Goal: Transaction & Acquisition: Purchase product/service

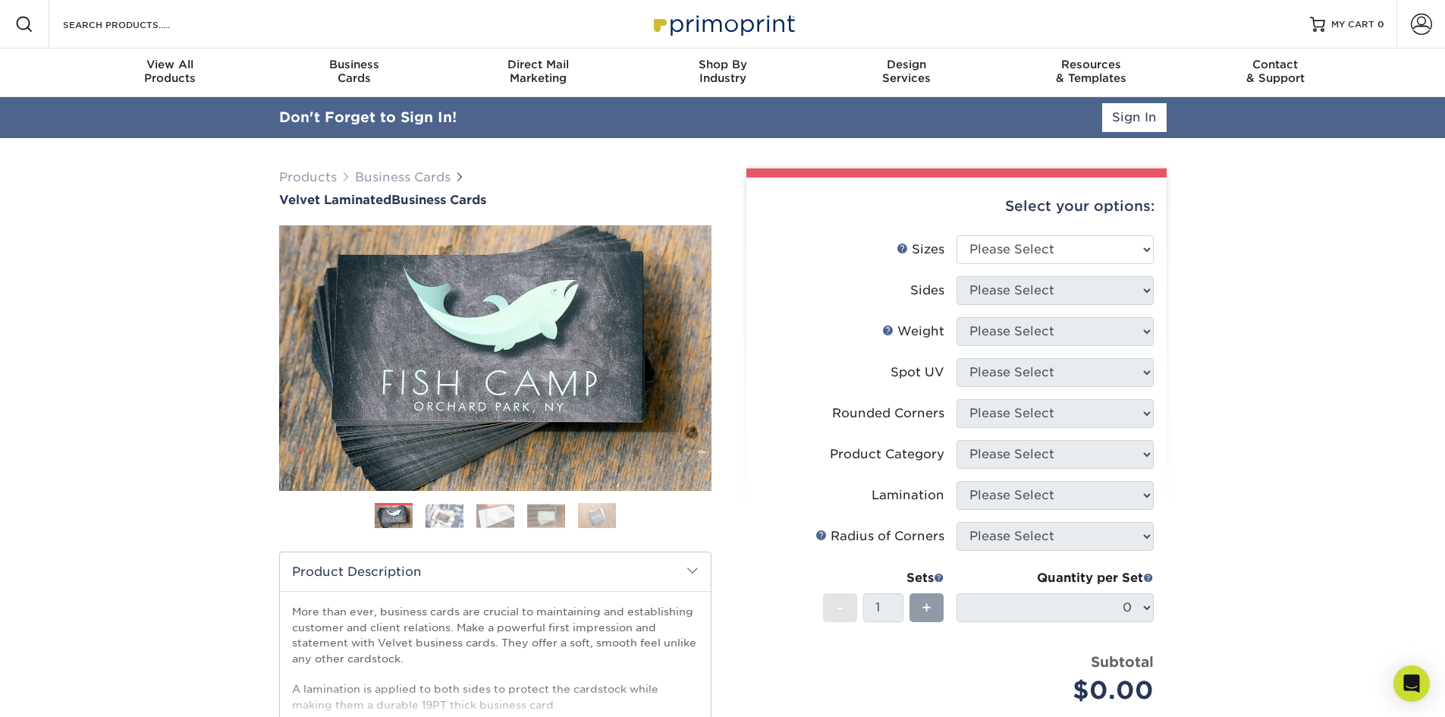
type input "llatto@bellconstructioncompany.com"
click at [1132, 115] on link "Sign In" at bounding box center [1134, 117] width 64 height 29
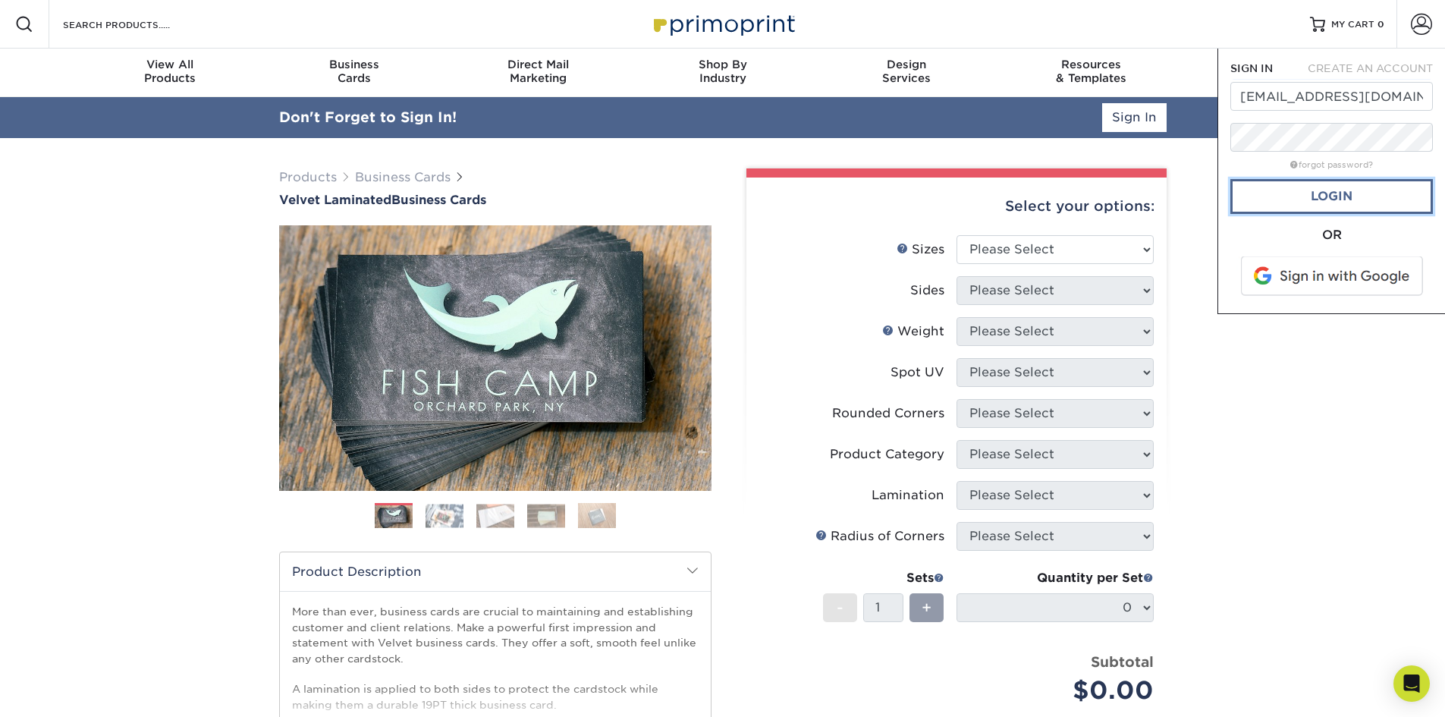
click at [1331, 193] on link "Login" at bounding box center [1331, 196] width 203 height 35
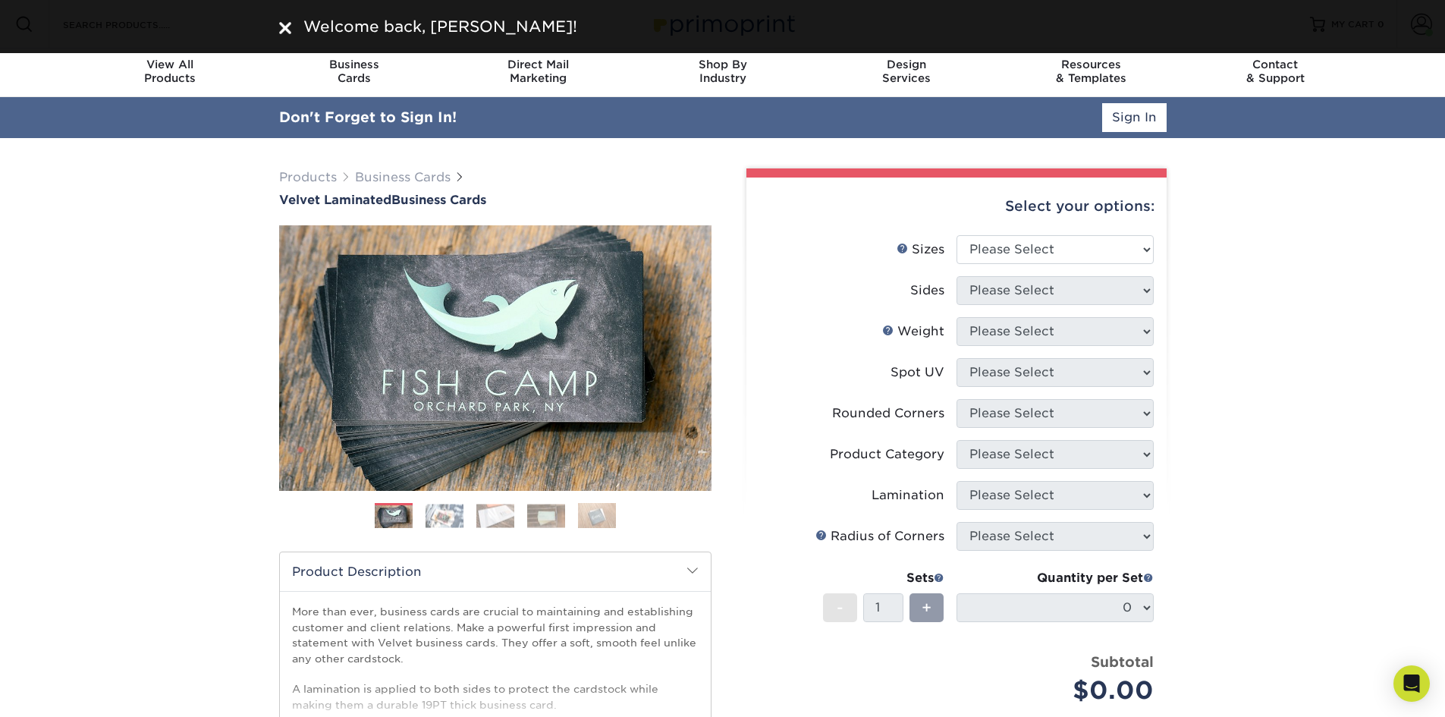
drag, startPoint x: 1342, startPoint y: 232, endPoint x: 1313, endPoint y: 223, distance: 30.2
click at [1330, 228] on div "Products Business Cards Velvet Laminated Business Cards Previous Next" at bounding box center [722, 543] width 1445 height 810
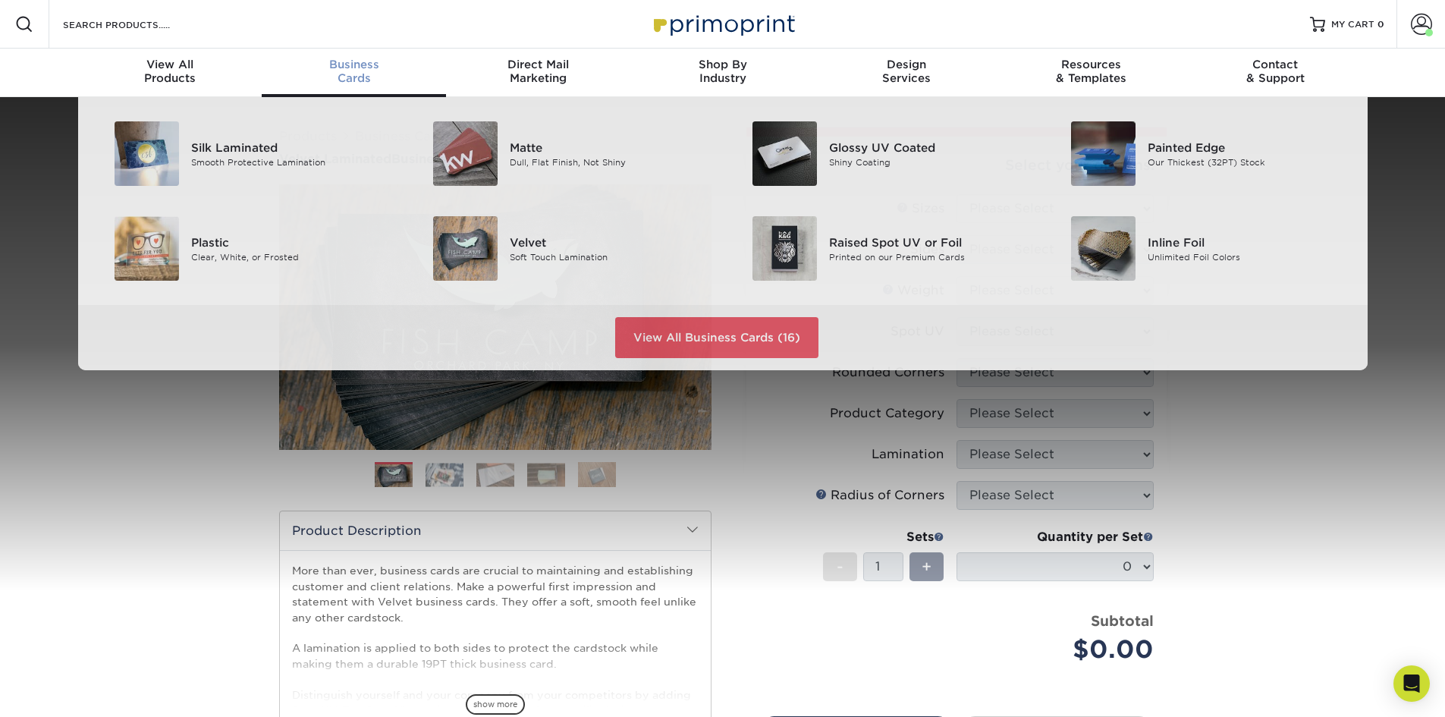
click at [366, 81] on div "Business Cards" at bounding box center [354, 71] width 184 height 27
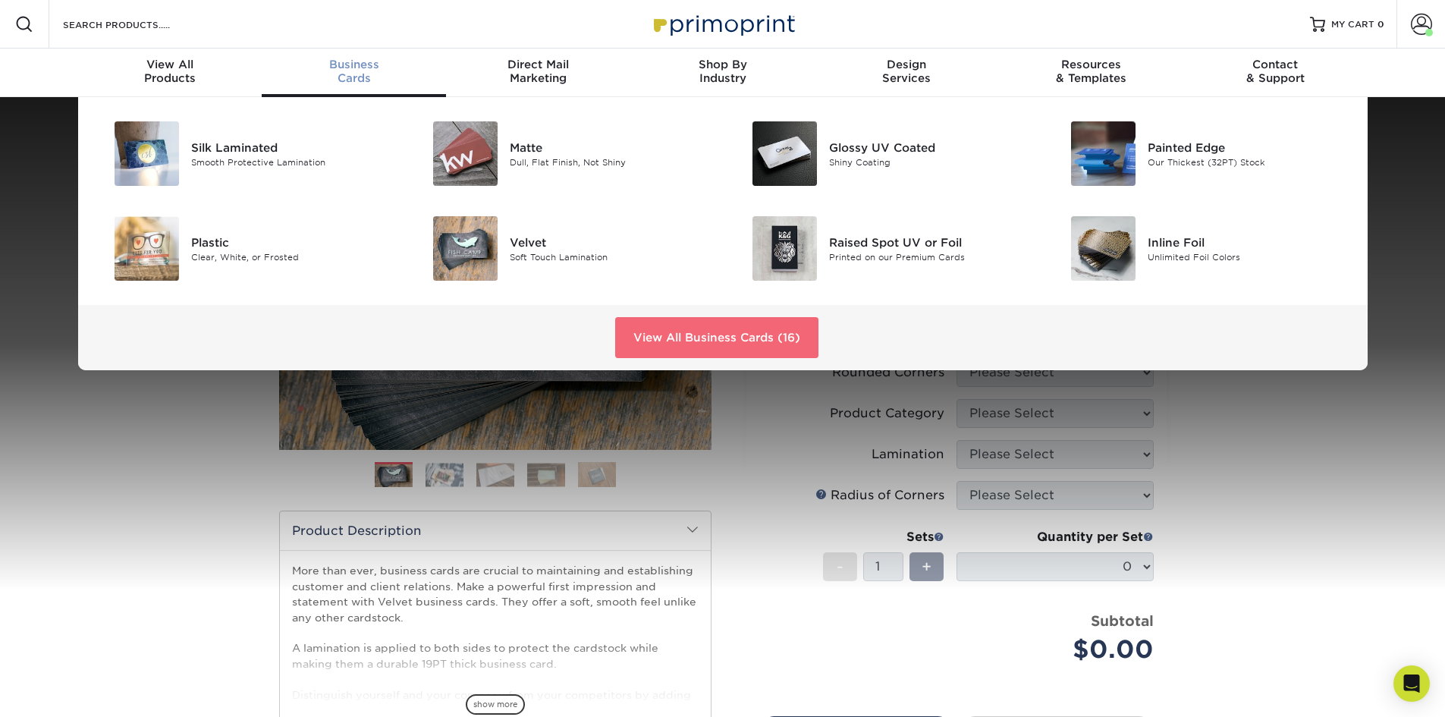
click at [724, 344] on link "View All Business Cards (16)" at bounding box center [716, 337] width 203 height 41
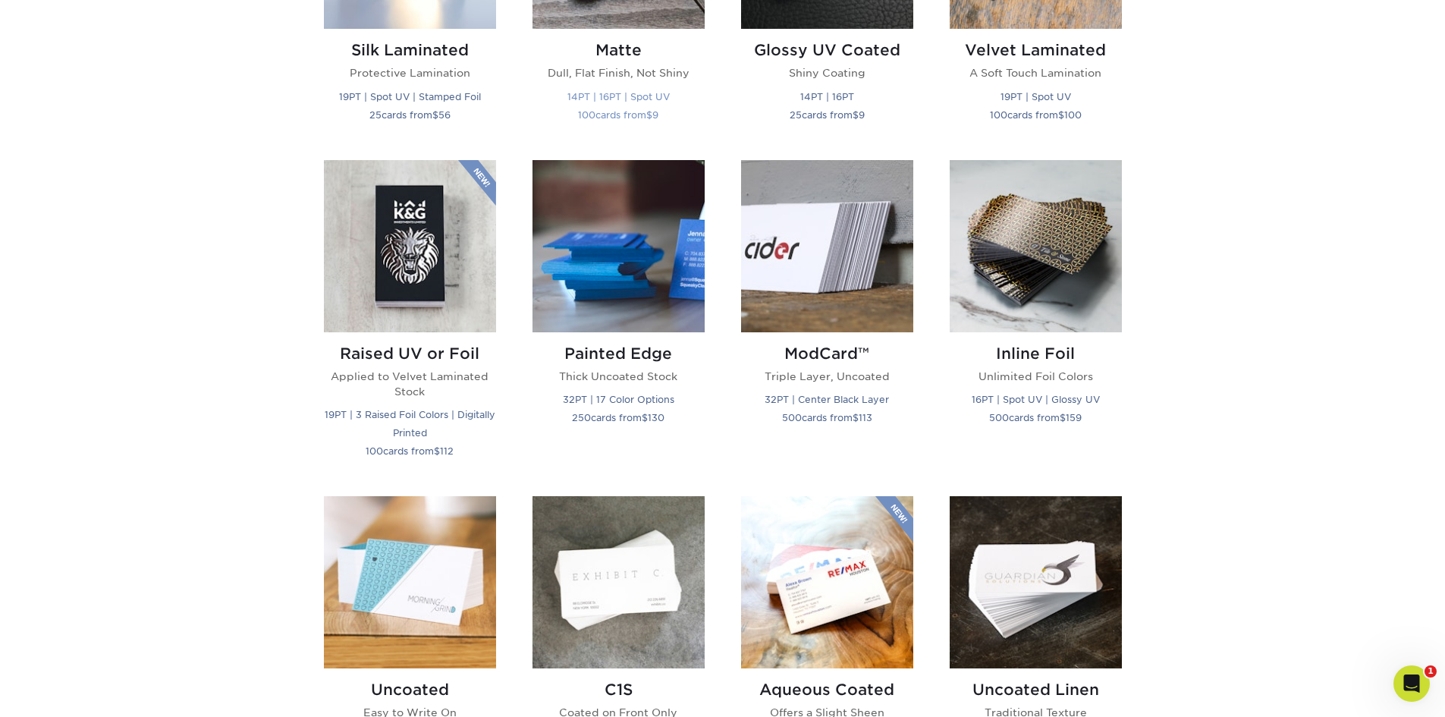
scroll to position [1062, 0]
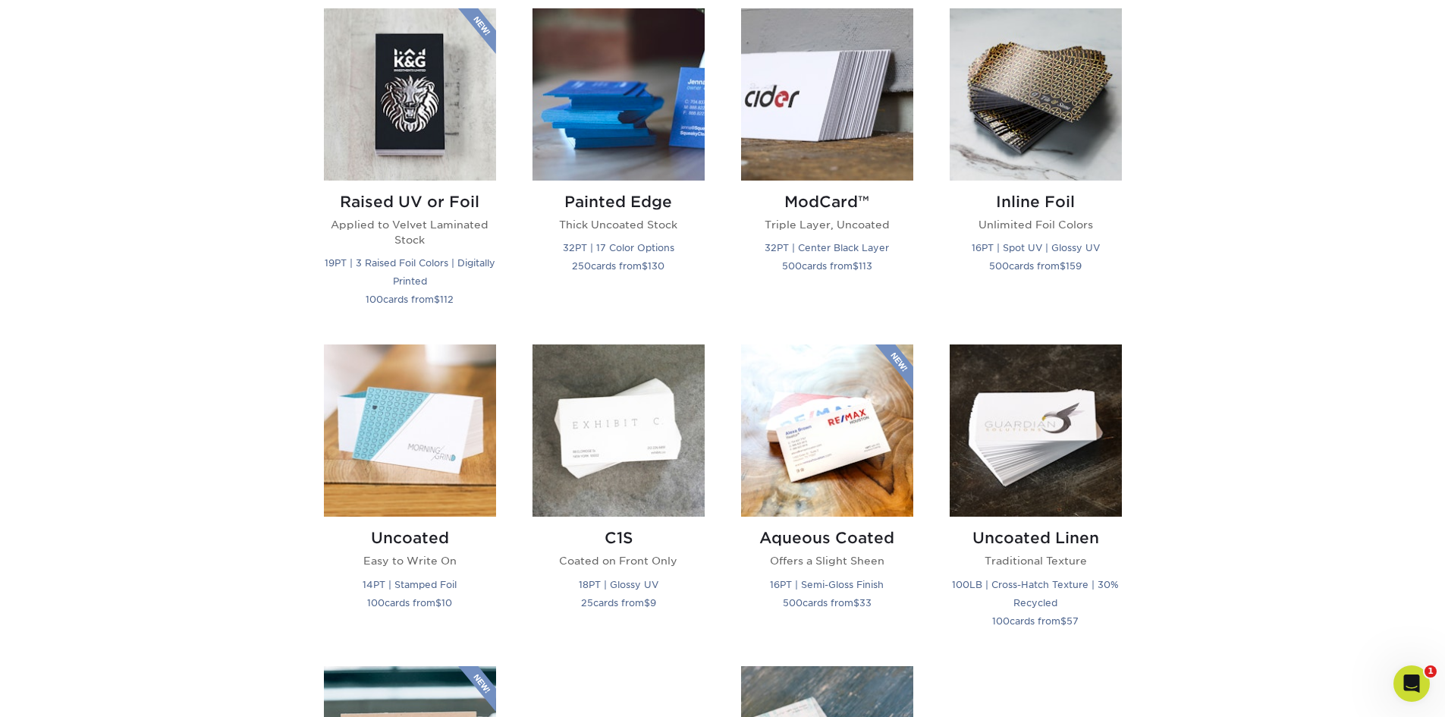
click at [1250, 329] on div "Get started below by choosing your paper, finish, and features: Filtered Matche…" at bounding box center [722, 332] width 1445 height 1660
click at [447, 436] on img at bounding box center [410, 430] width 172 height 172
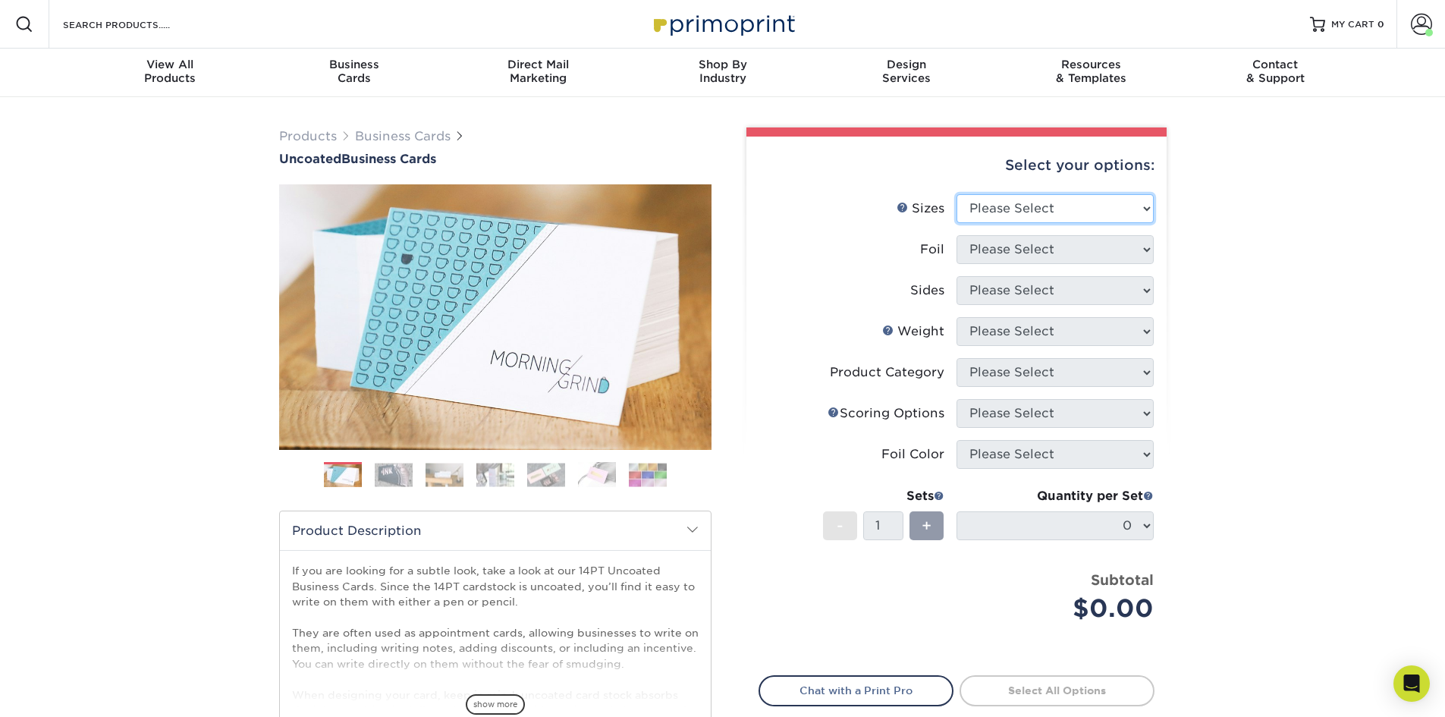
click at [1048, 204] on select "Please Select 1.5" x 3.5" - Mini 1.75" x 3.5" - Mini 2" x 3.5" - Standard 2" x …" at bounding box center [1054, 208] width 197 height 29
select select "2.00x3.50"
click at [956, 194] on select "Please Select 1.5" x 3.5" - Mini 1.75" x 3.5" - Mini 2" x 3.5" - Standard 2" x …" at bounding box center [1054, 208] width 197 height 29
click at [1070, 250] on select "Please Select Yes No" at bounding box center [1054, 249] width 197 height 29
select select "0"
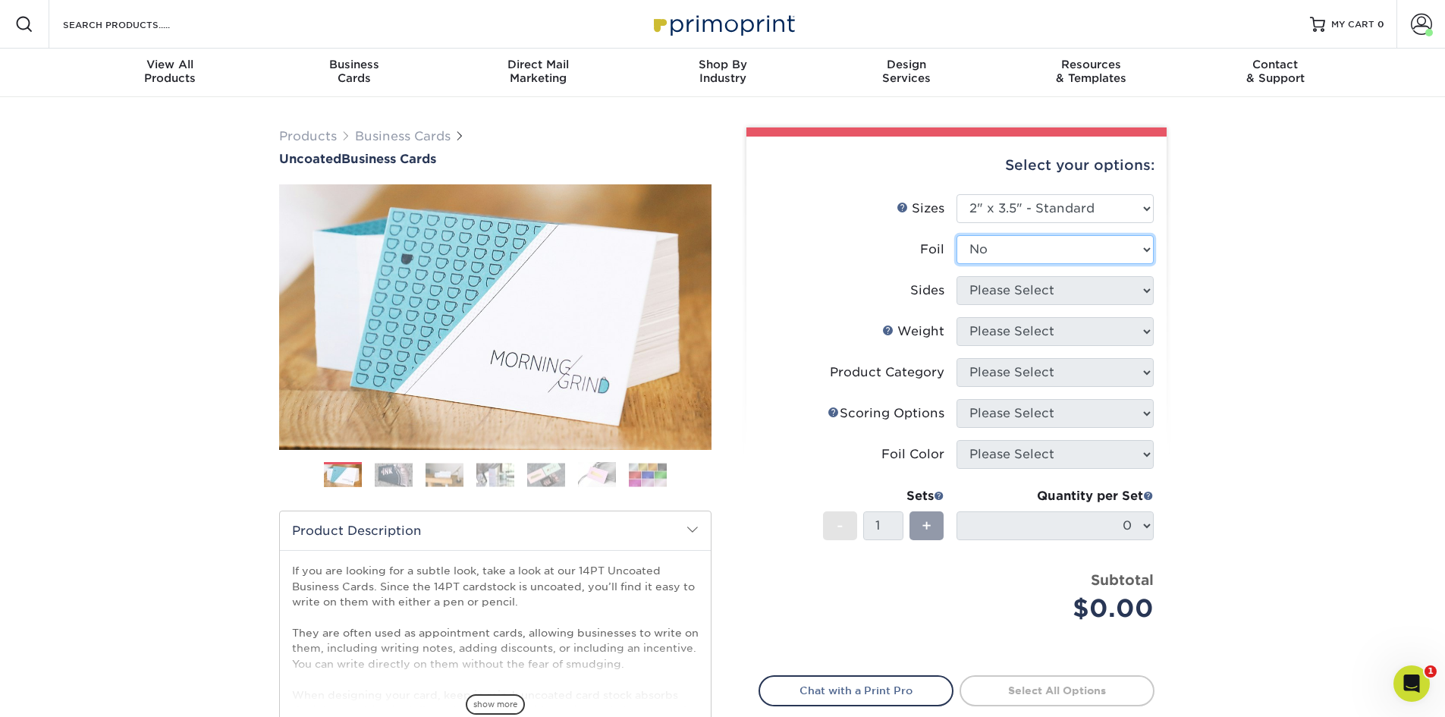
click at [956, 235] on select "Please Select Yes No" at bounding box center [1054, 249] width 197 height 29
click at [1074, 293] on select "Please Select Print Both Sides Print Front Only" at bounding box center [1054, 290] width 197 height 29
select select "32d3c223-f82c-492b-b915-ba065a00862f"
click at [956, 276] on select "Please Select Print Both Sides Print Front Only" at bounding box center [1054, 290] width 197 height 29
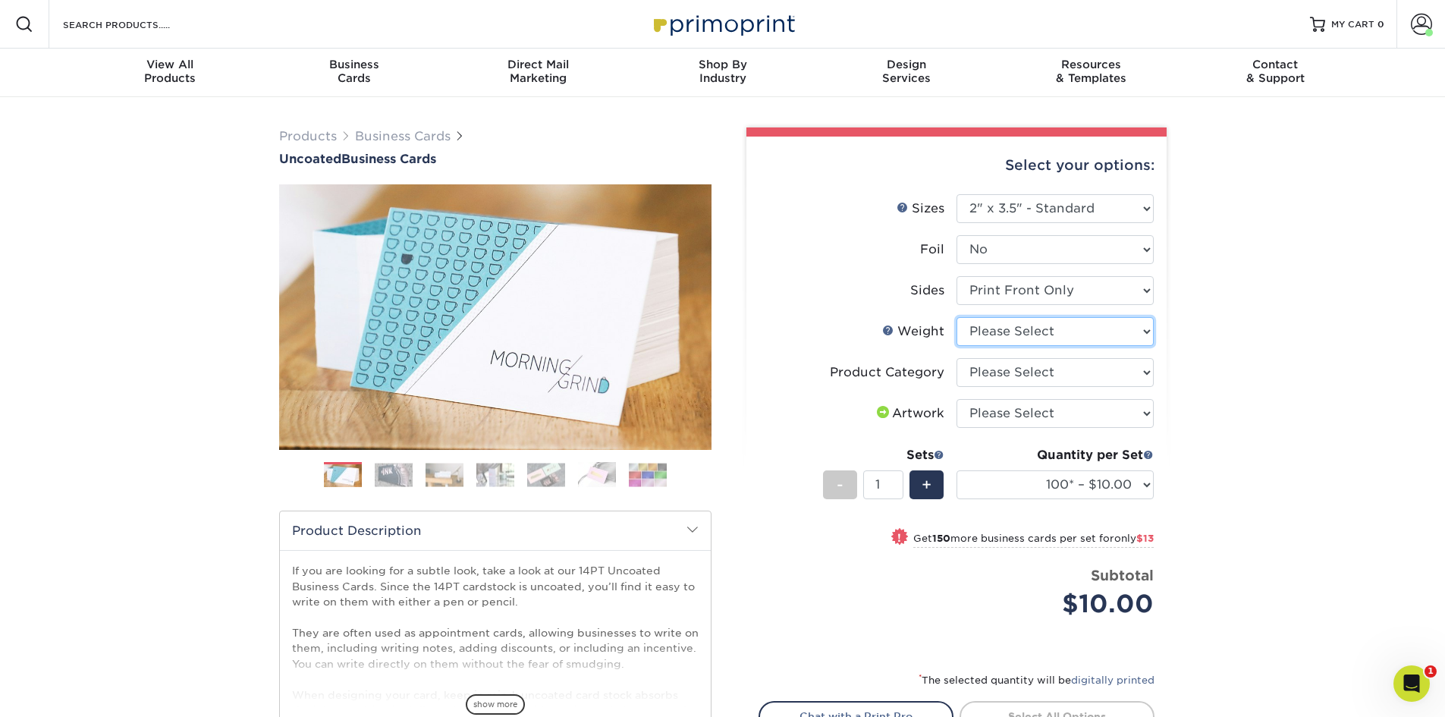
click at [1151, 330] on select "Please Select 14PT Uncoated" at bounding box center [1054, 331] width 197 height 29
select select "14PT Uncoated"
click at [956, 317] on select "Please Select 14PT Uncoated" at bounding box center [1054, 331] width 197 height 29
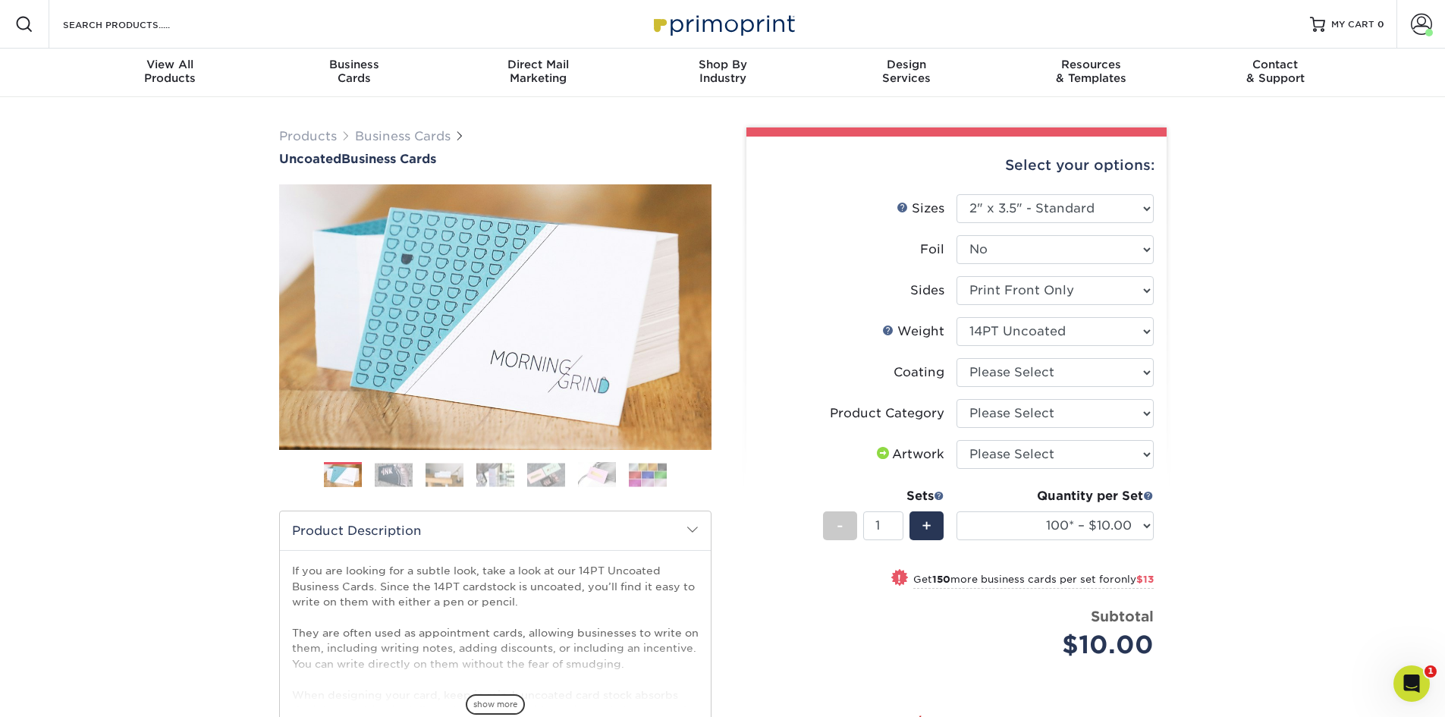
click at [1289, 276] on div "Products Business Cards Uncoated Business Cards Previous Next 100" at bounding box center [722, 507] width 1445 height 821
click at [1059, 373] on select at bounding box center [1054, 372] width 197 height 29
select select "3e7618de-abca-4bda-9f97-8b9129e913d8"
click at [956, 358] on select at bounding box center [1054, 372] width 197 height 29
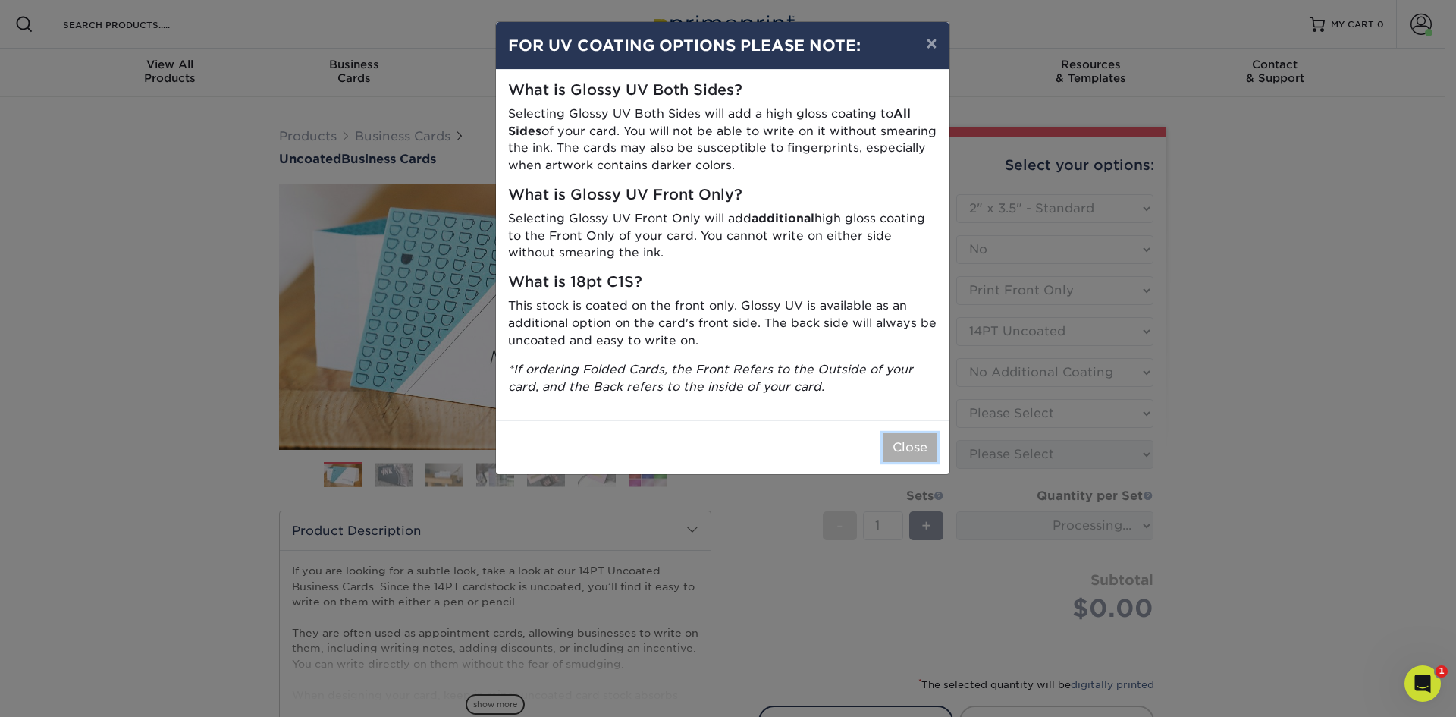
click at [908, 447] on button "Close" at bounding box center [910, 447] width 55 height 29
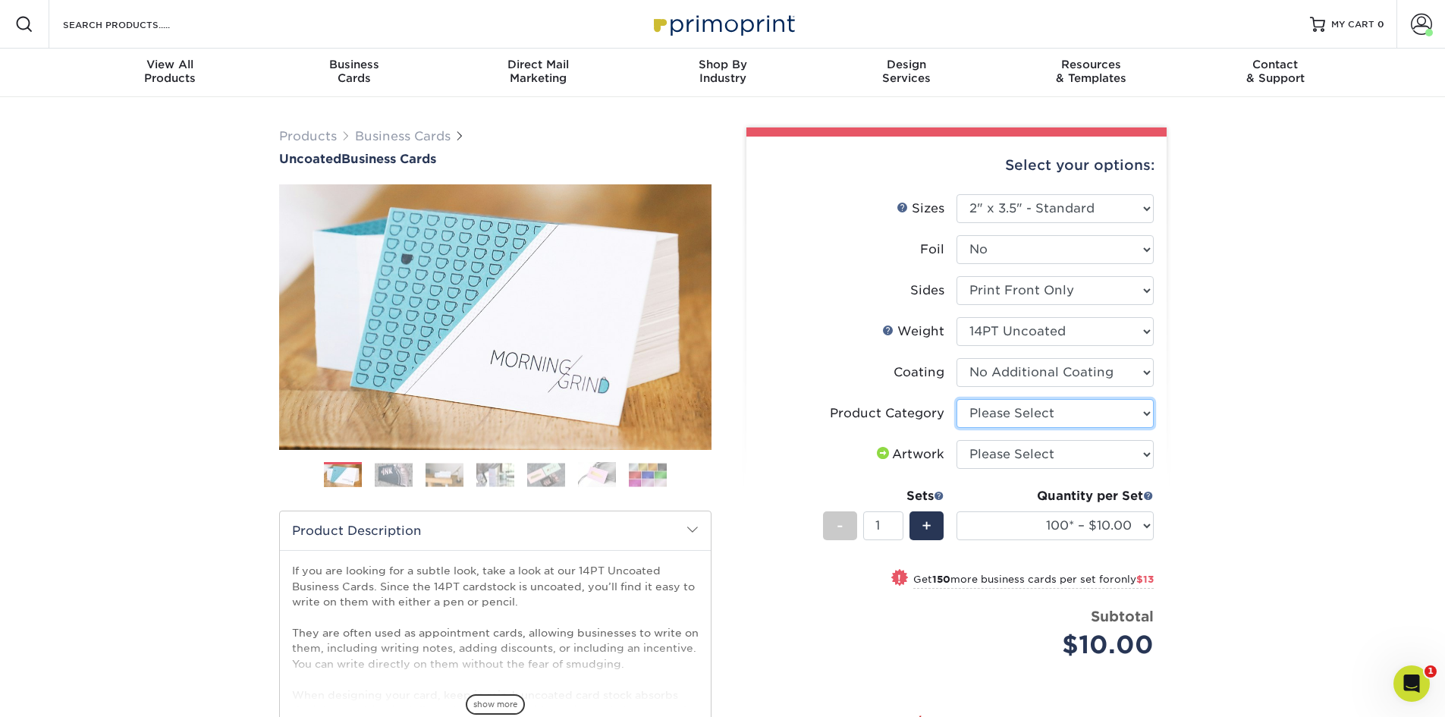
click at [1015, 408] on select "Please Select Business Cards" at bounding box center [1054, 413] width 197 height 29
select select "3b5148f1-0588-4f88-a218-97bcfdce65c1"
click at [956, 399] on select "Please Select Business Cards" at bounding box center [1054, 413] width 197 height 29
click at [1016, 457] on select "Please Select I will upload files I need a design - $100" at bounding box center [1054, 454] width 197 height 29
select select "upload"
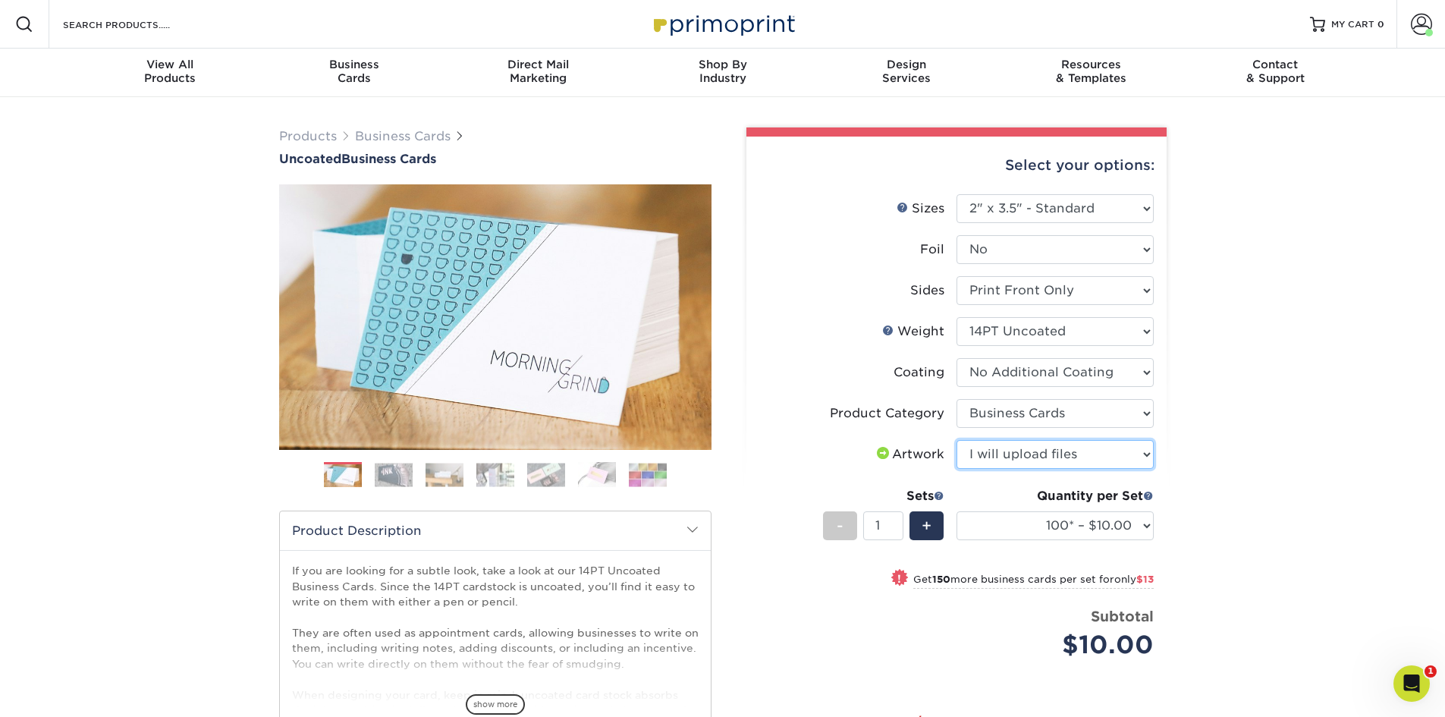
click at [956, 440] on select "Please Select I will upload files I need a design - $100" at bounding box center [1054, 454] width 197 height 29
click at [1261, 512] on div "Products Business Cards Uncoated Business Cards Previous Next 100" at bounding box center [722, 507] width 1445 height 821
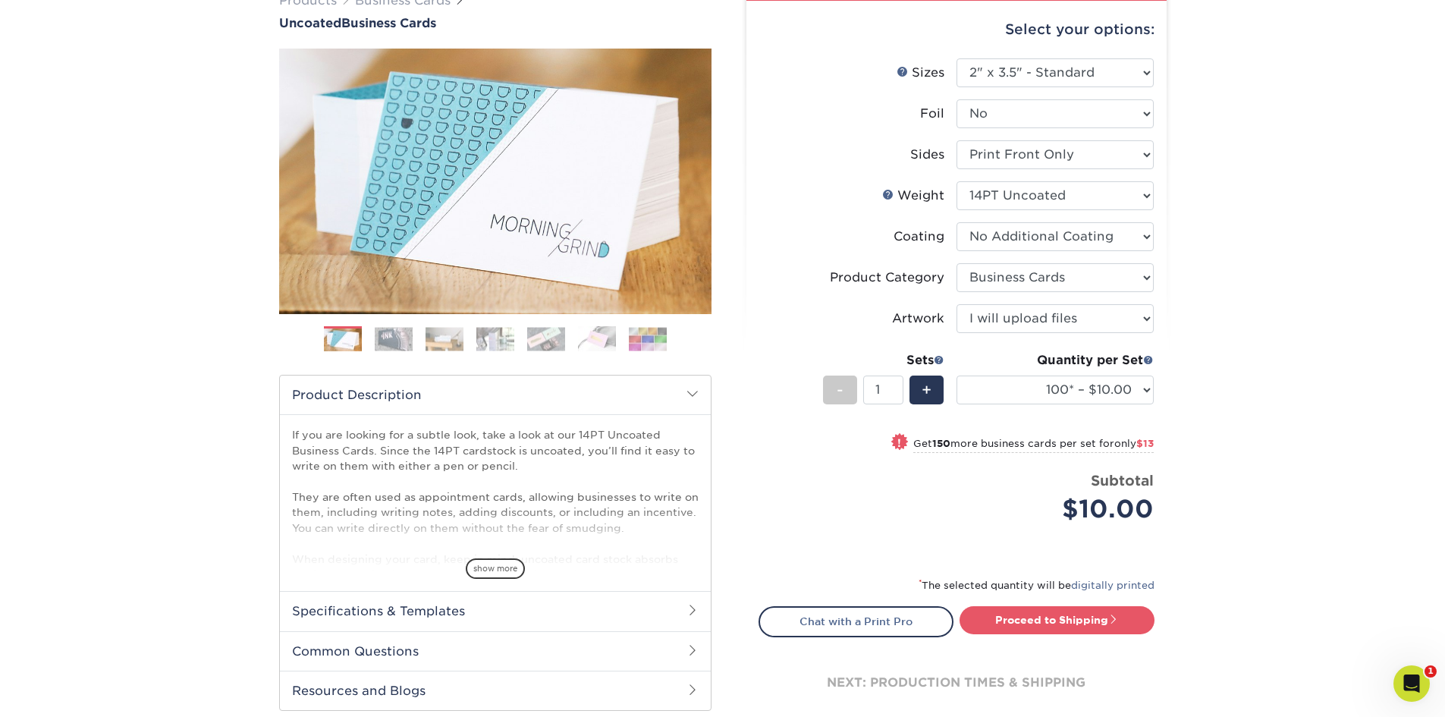
scroll to position [152, 0]
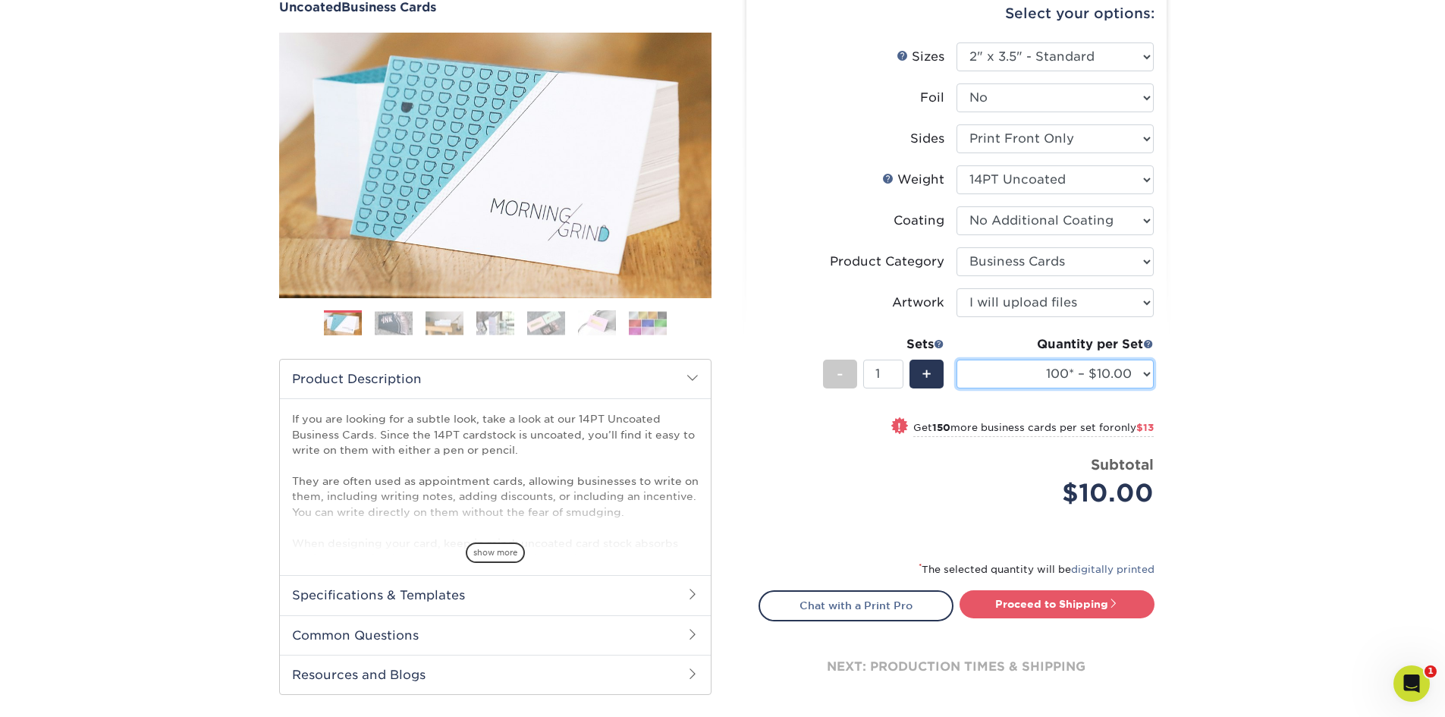
click at [1084, 378] on select "100* – $10.00 250* – $23.00 500 – $46.00 1000 – $57.00 2500 – $122.00 5000 – $1…" at bounding box center [1054, 374] width 197 height 29
select select "250* – $23.00"
click at [956, 360] on select "100* – $10.00 250* – $23.00 500 – $46.00 1000 – $57.00 2500 – $122.00 5000 – $1…" at bounding box center [1054, 374] width 197 height 29
click at [1258, 410] on div "Products Business Cards Uncoated Business Cards Previous Next 100" at bounding box center [722, 355] width 1445 height 821
click at [1204, 158] on div "Products Business Cards Uncoated Business Cards Previous Next 100" at bounding box center [722, 355] width 1445 height 821
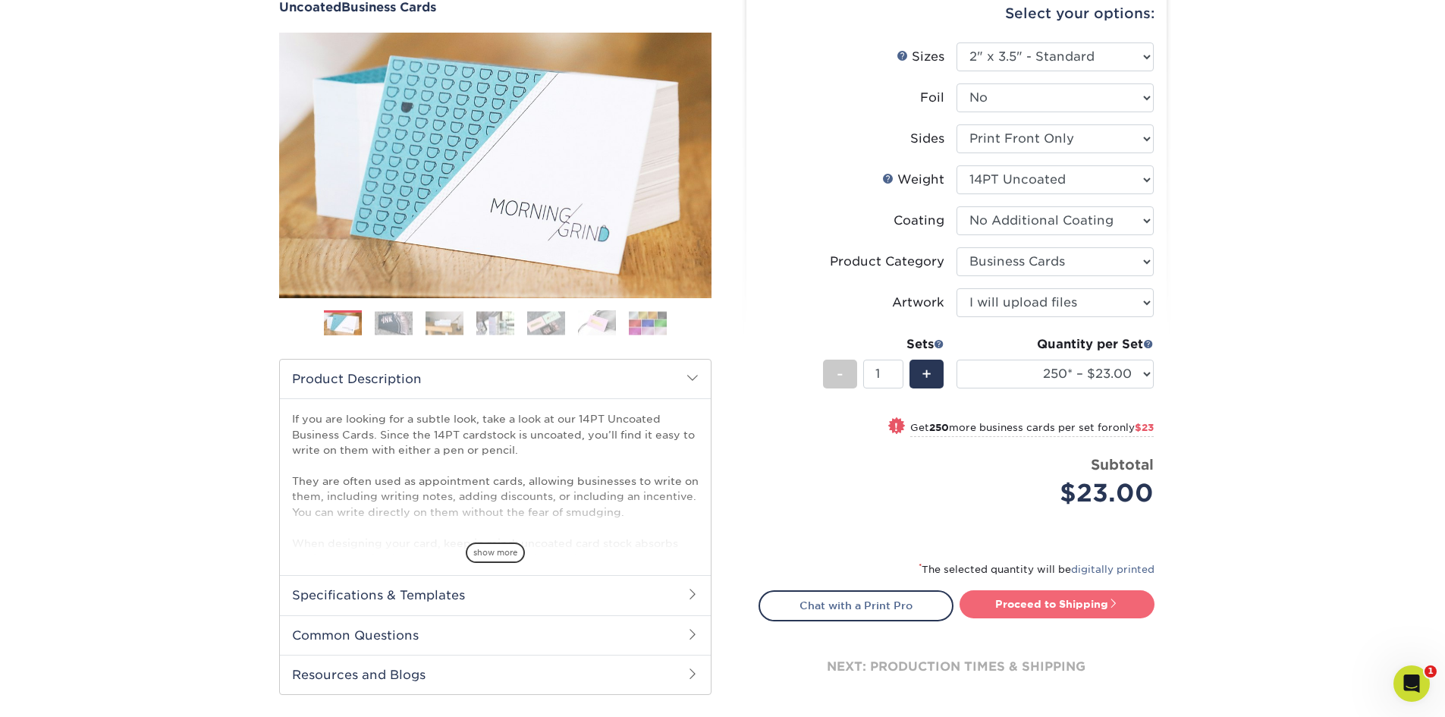
click at [1093, 601] on link "Proceed to Shipping" at bounding box center [1056, 603] width 195 height 27
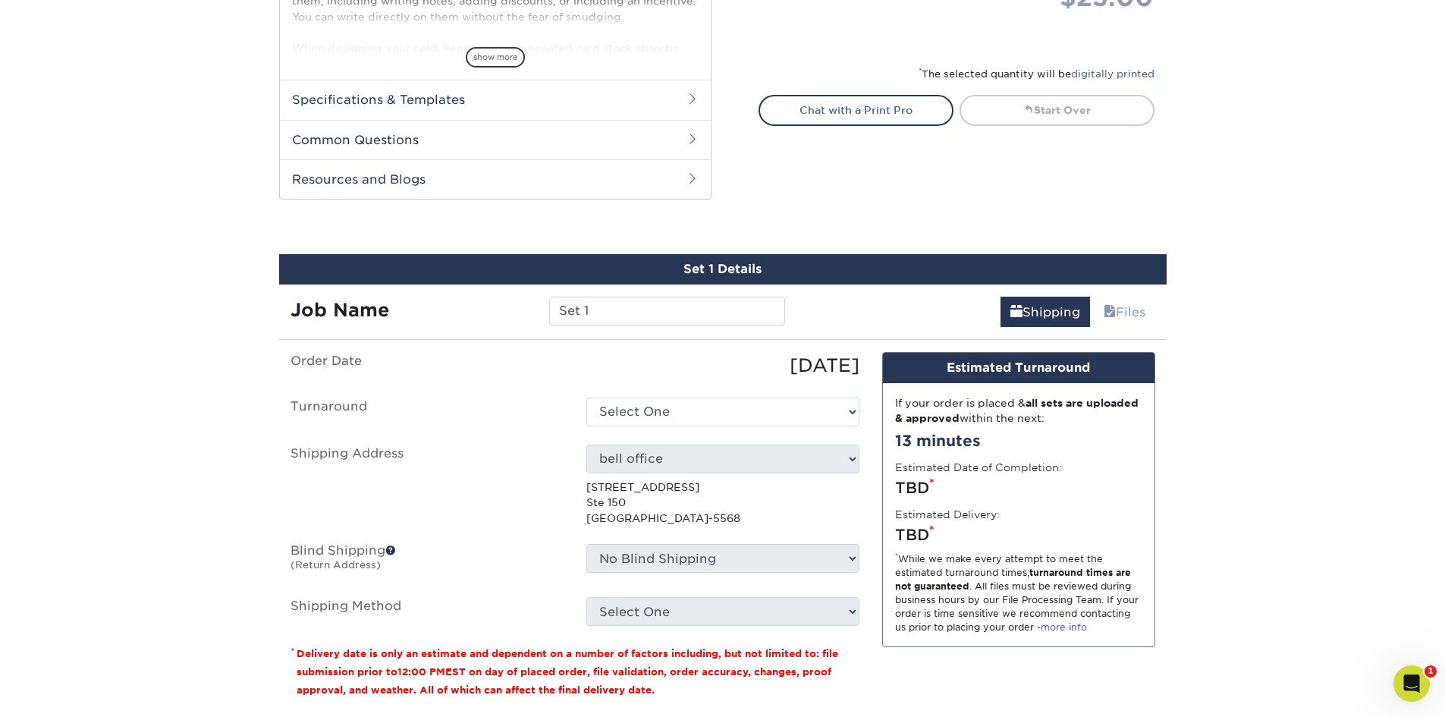
scroll to position [784, 0]
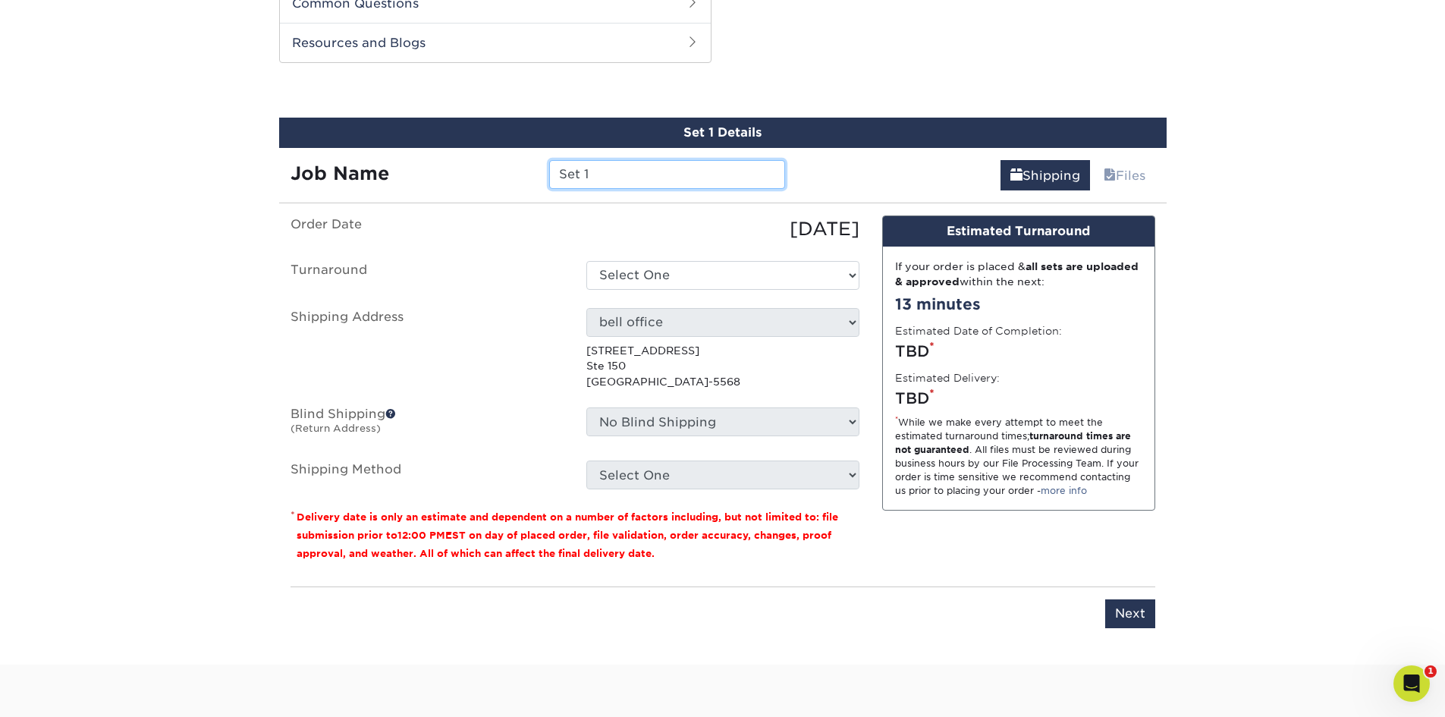
drag, startPoint x: 704, startPoint y: 184, endPoint x: 538, endPoint y: 164, distance: 167.4
click at [530, 181] on div "Job Name Set 1" at bounding box center [538, 174] width 518 height 29
type input "punch cards"
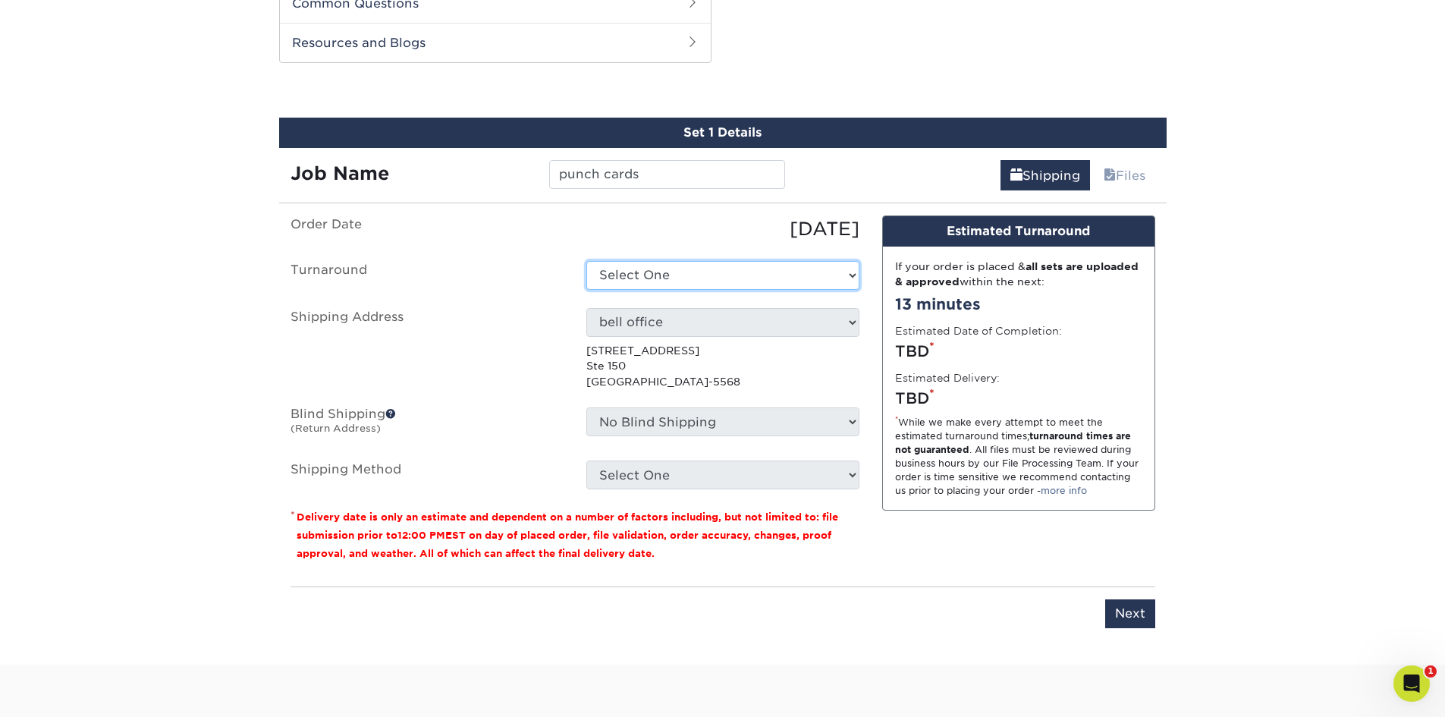
click at [663, 289] on select "Select One 2-4 Business Days 2 Day Next Business Day" at bounding box center [722, 275] width 273 height 29
select select "4f903afc-4230-4ef7-96eb-40c1838ecb6c"
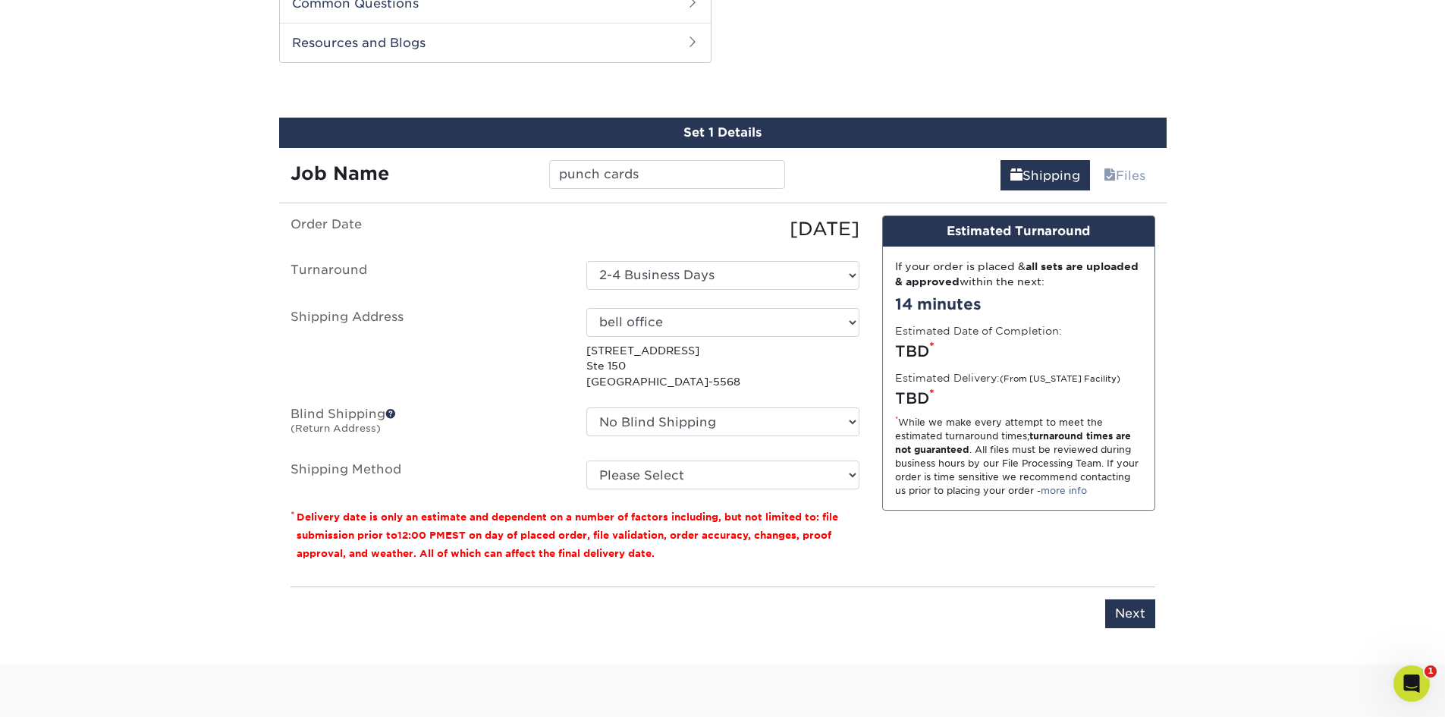
click at [834, 596] on div "Please enter job name and select desired turnaround time, shipping address and …" at bounding box center [722, 607] width 865 height 42
click at [715, 473] on select "Please Select Ground Shipping (+$7.84) 3 Day Shipping Service (+$15.33) 2 Day A…" at bounding box center [722, 474] width 273 height 29
select select "03"
click at [586, 460] on select "Please Select Ground Shipping (+$7.84) 3 Day Shipping Service (+$15.33) 2 Day A…" at bounding box center [722, 474] width 273 height 29
click at [1146, 606] on input "Next" at bounding box center [1130, 613] width 50 height 29
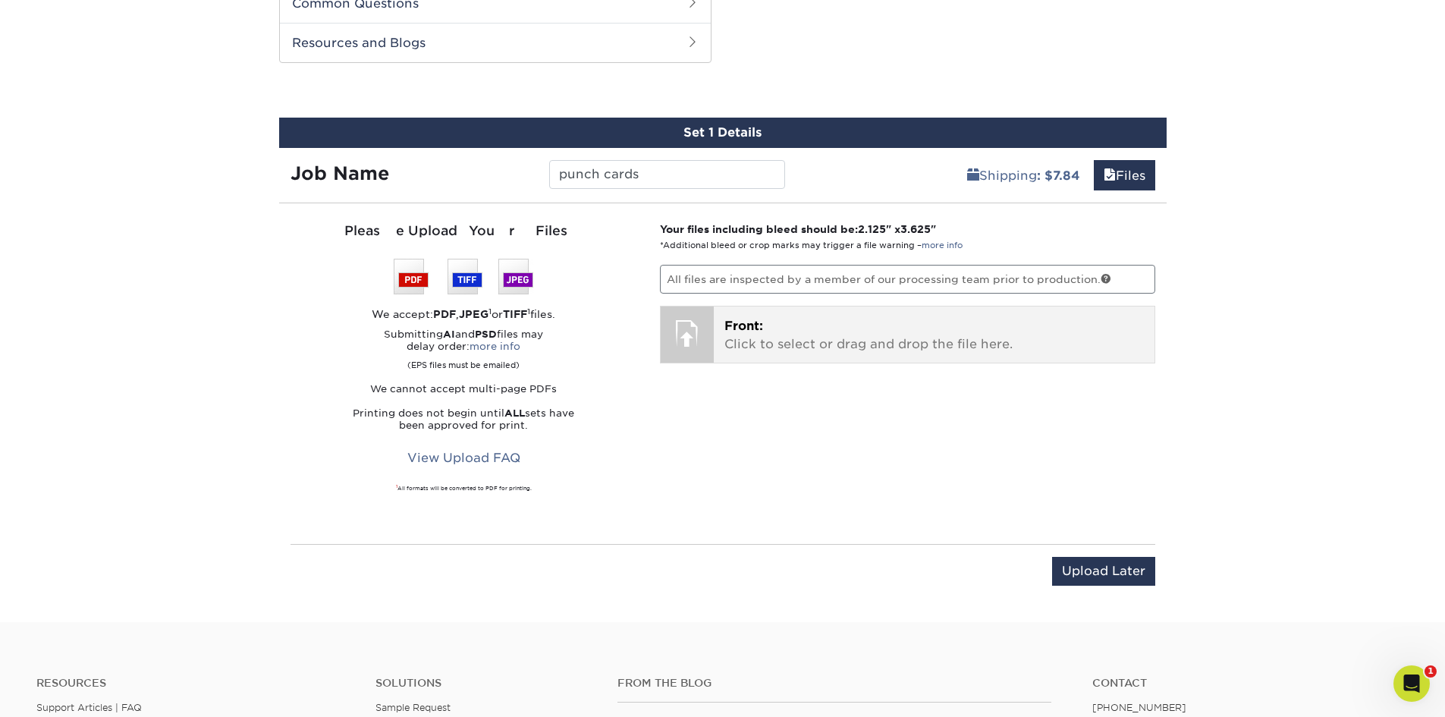
click at [977, 317] on p "Front: Click to select or drag and drop the file here." at bounding box center [933, 335] width 419 height 36
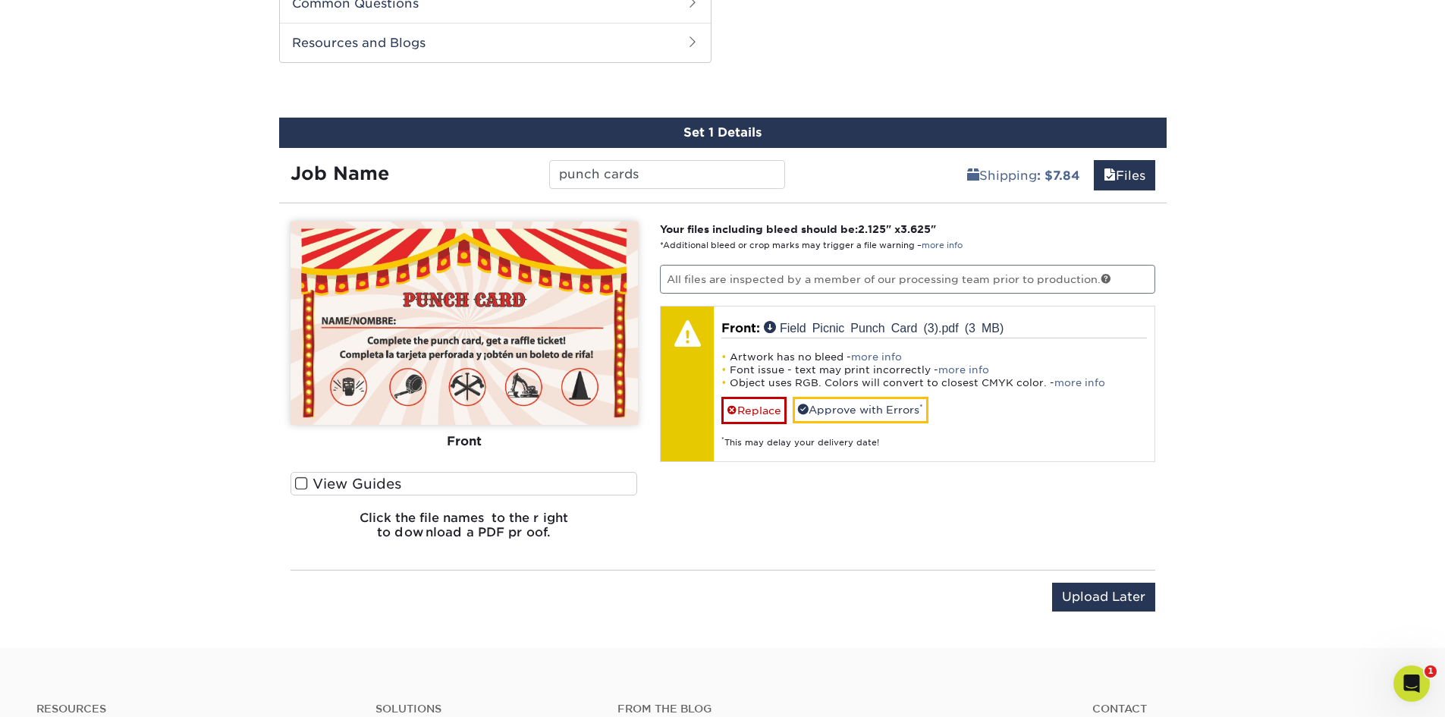
click at [309, 485] on label "View Guides" at bounding box center [463, 484] width 347 height 24
click at [0, 0] on input "View Guides" at bounding box center [0, 0] width 0 height 0
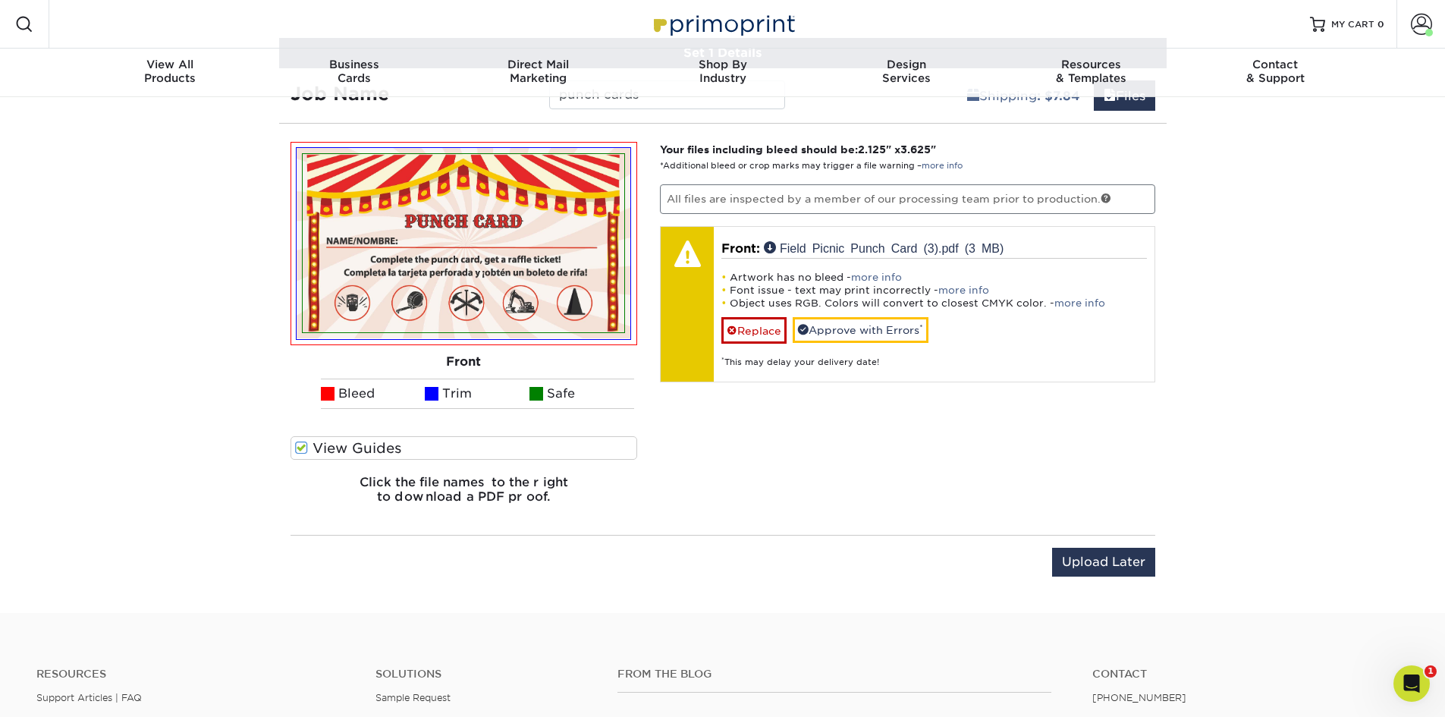
scroll to position [607, 0]
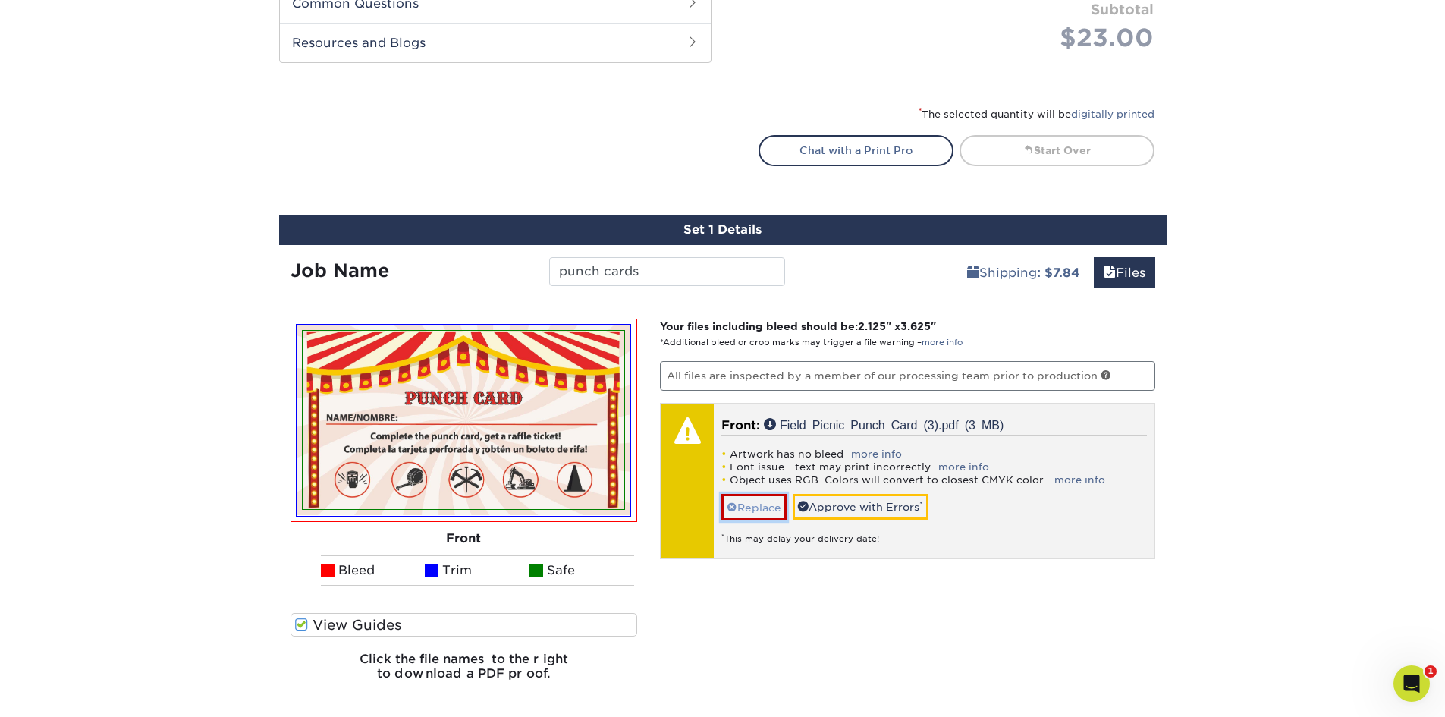
click at [753, 500] on link "Replace" at bounding box center [753, 507] width 65 height 27
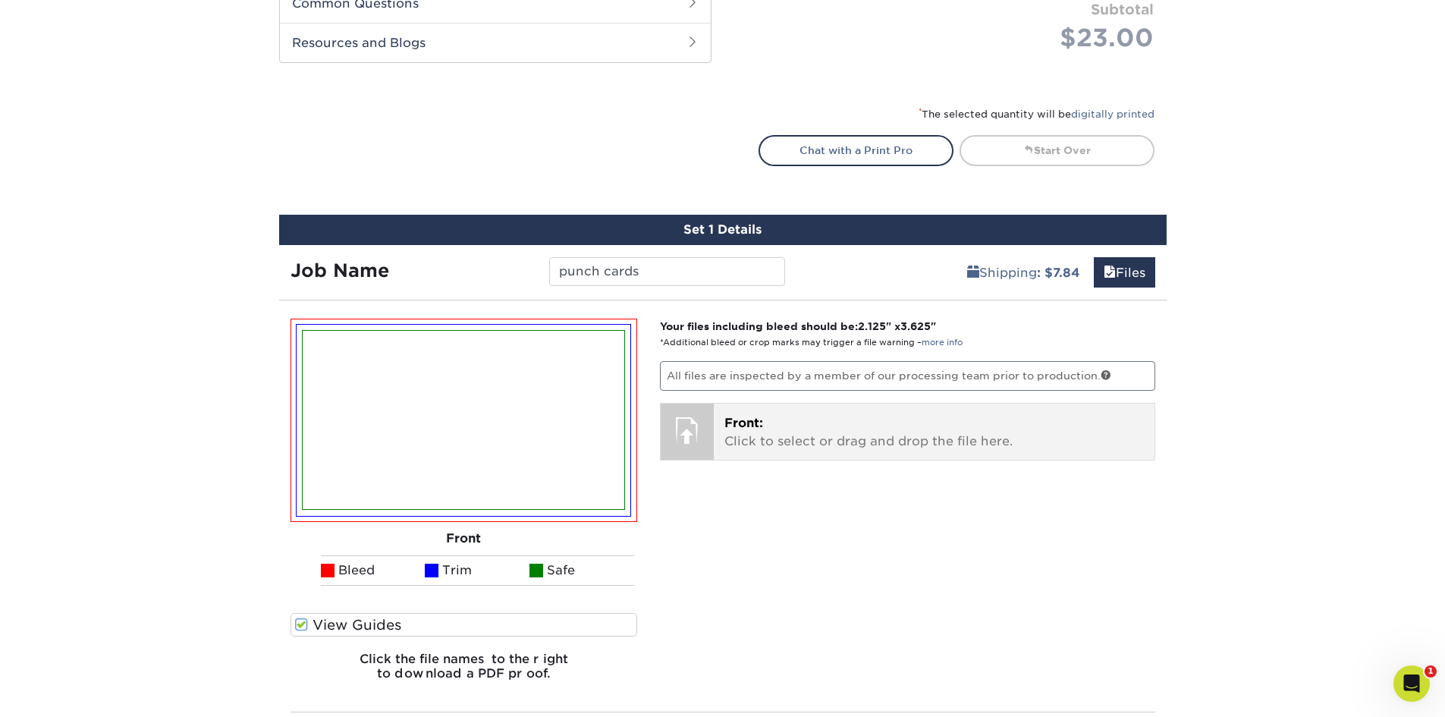
click at [728, 444] on p "Front: Click to select or drag and drop the file here." at bounding box center [933, 432] width 419 height 36
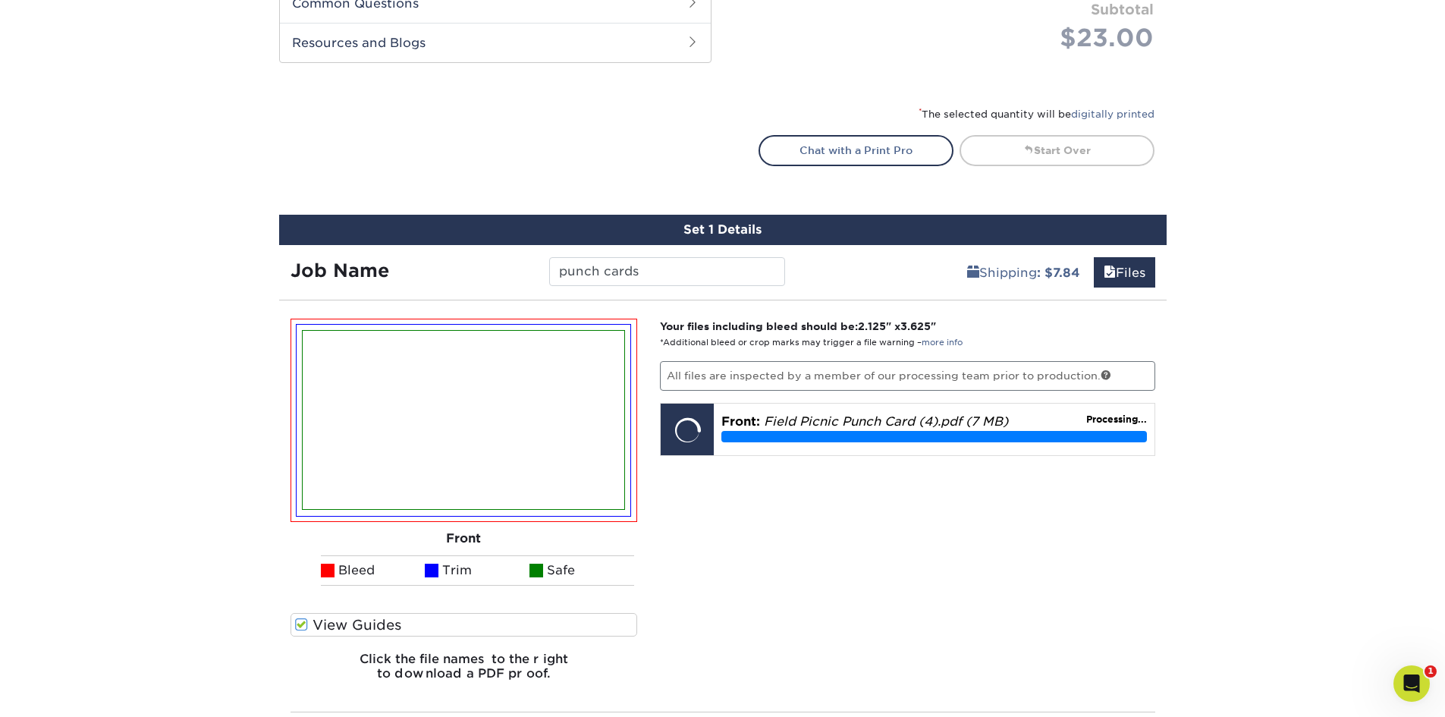
click at [366, 617] on div "Front Back View Front View Back Front" at bounding box center [463, 506] width 347 height 375
click at [321, 601] on div "Front Back Bleed Trim Safe" at bounding box center [463, 466] width 347 height 295
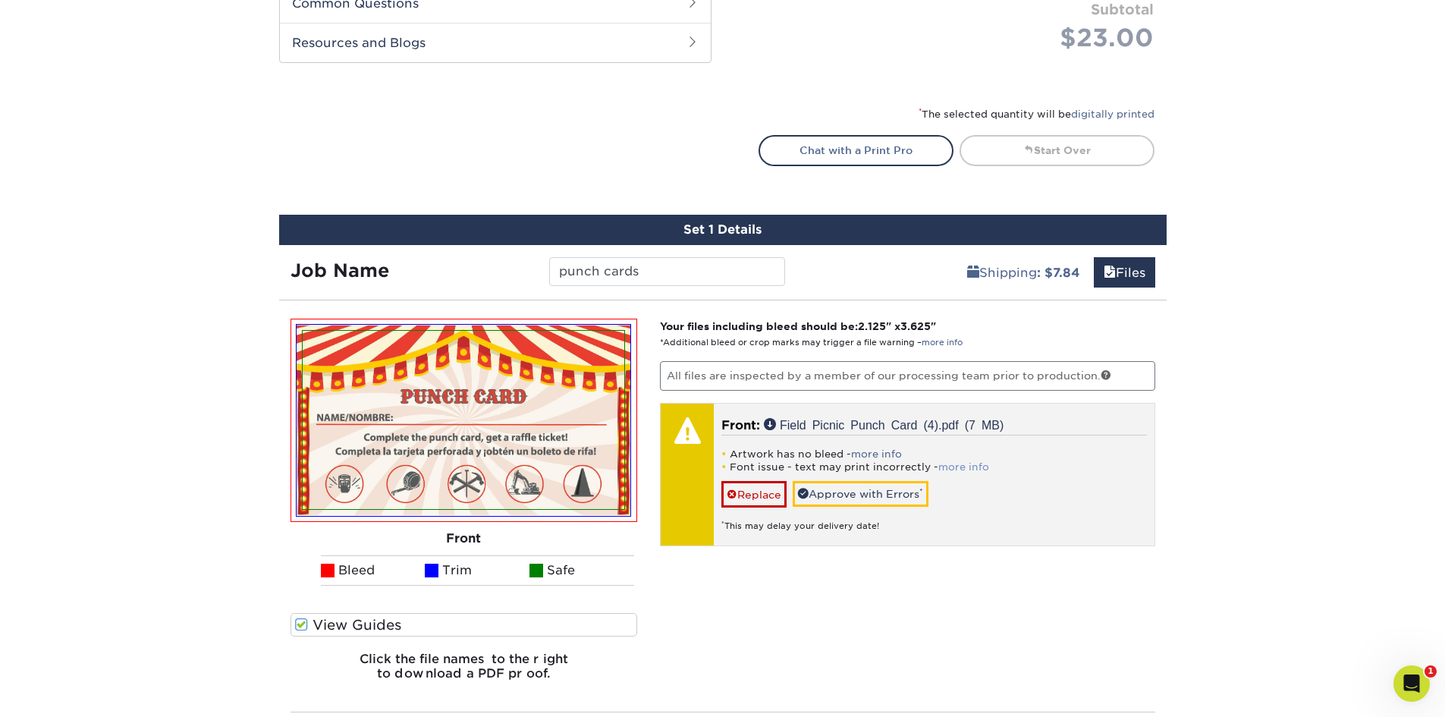
click at [957, 466] on link "more info" at bounding box center [963, 466] width 51 height 11
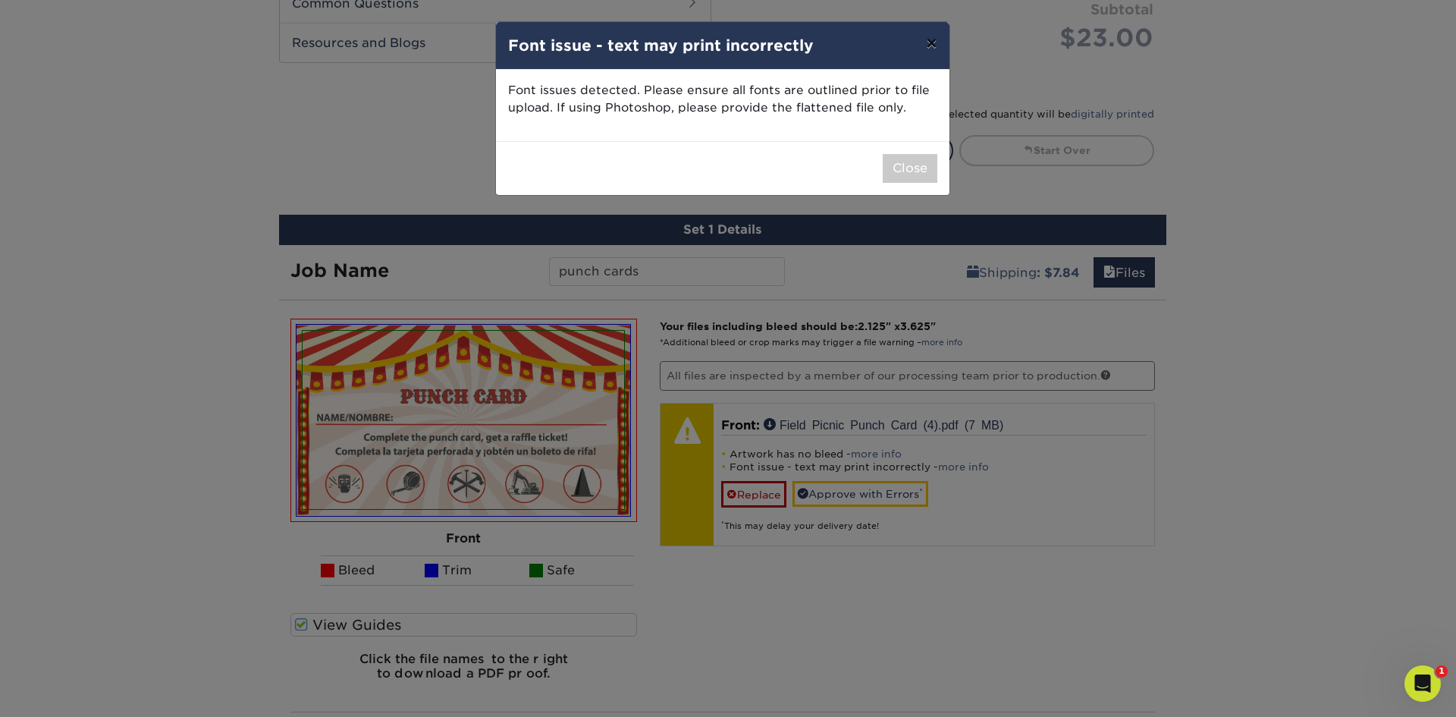
click at [930, 42] on button "×" at bounding box center [931, 43] width 35 height 42
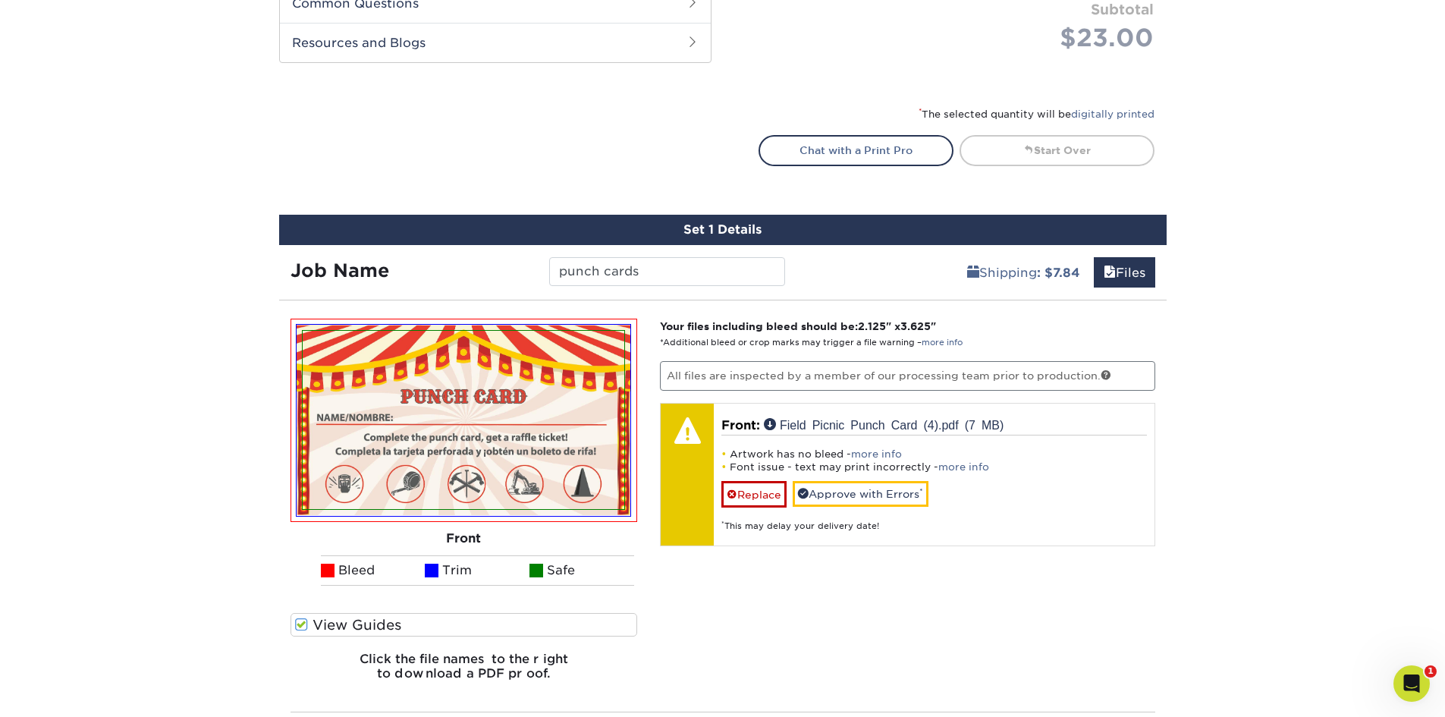
scroll to position [683, 0]
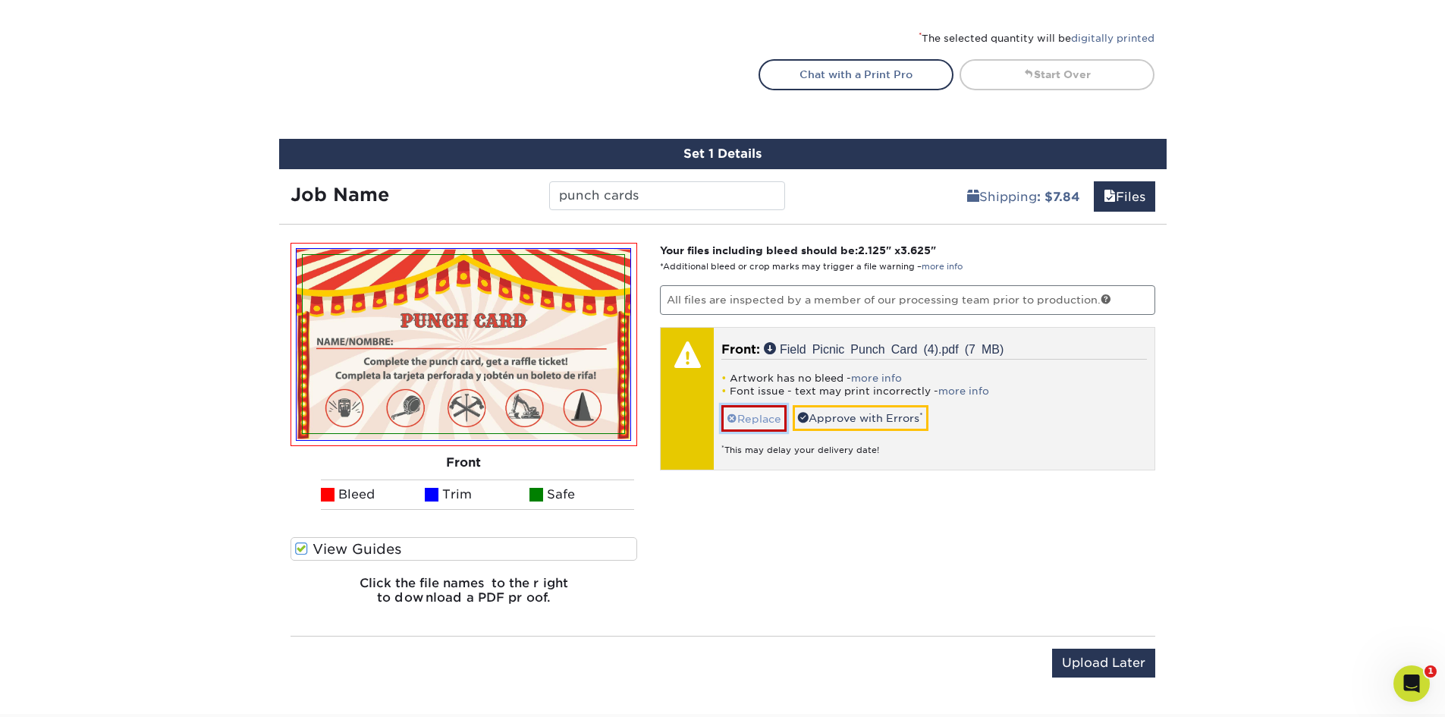
click at [760, 423] on link "Replace" at bounding box center [753, 418] width 65 height 27
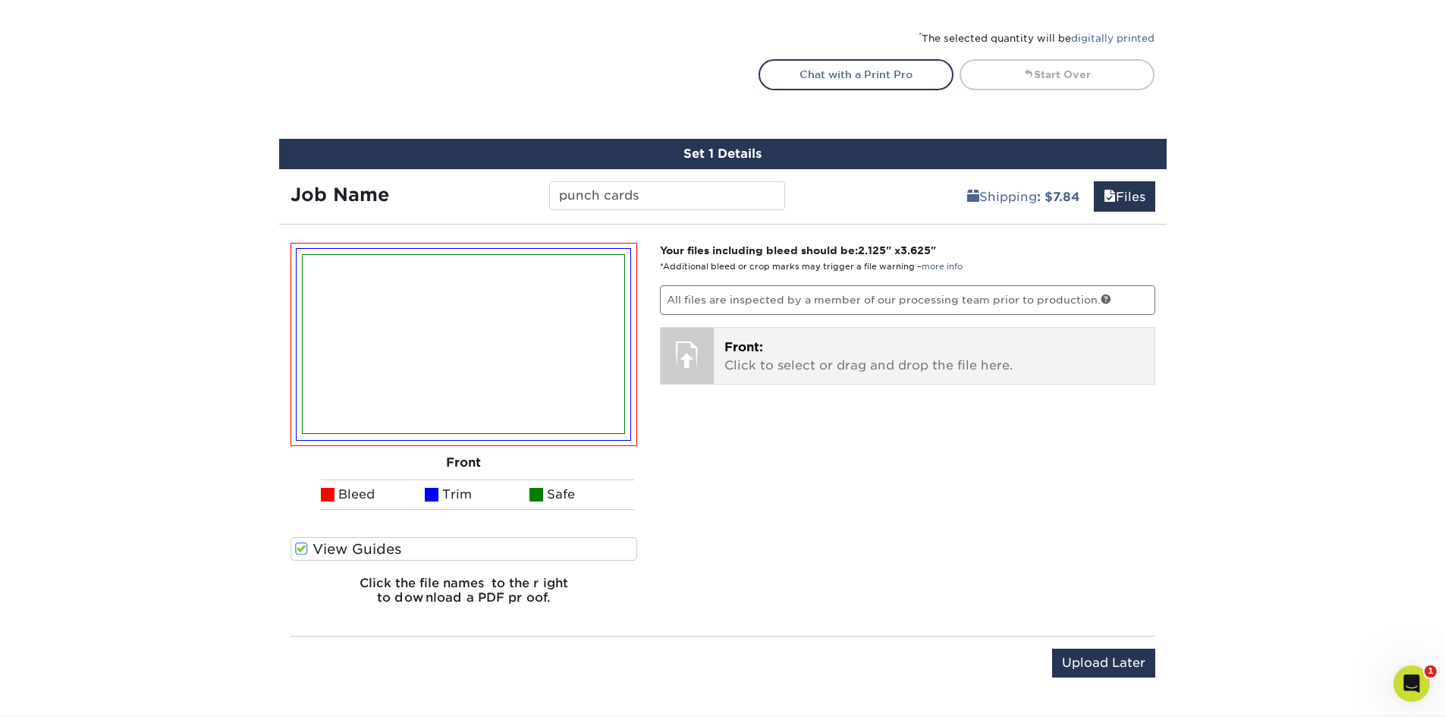
click at [751, 358] on p "Front: Click to select or drag and drop the file here." at bounding box center [933, 356] width 419 height 36
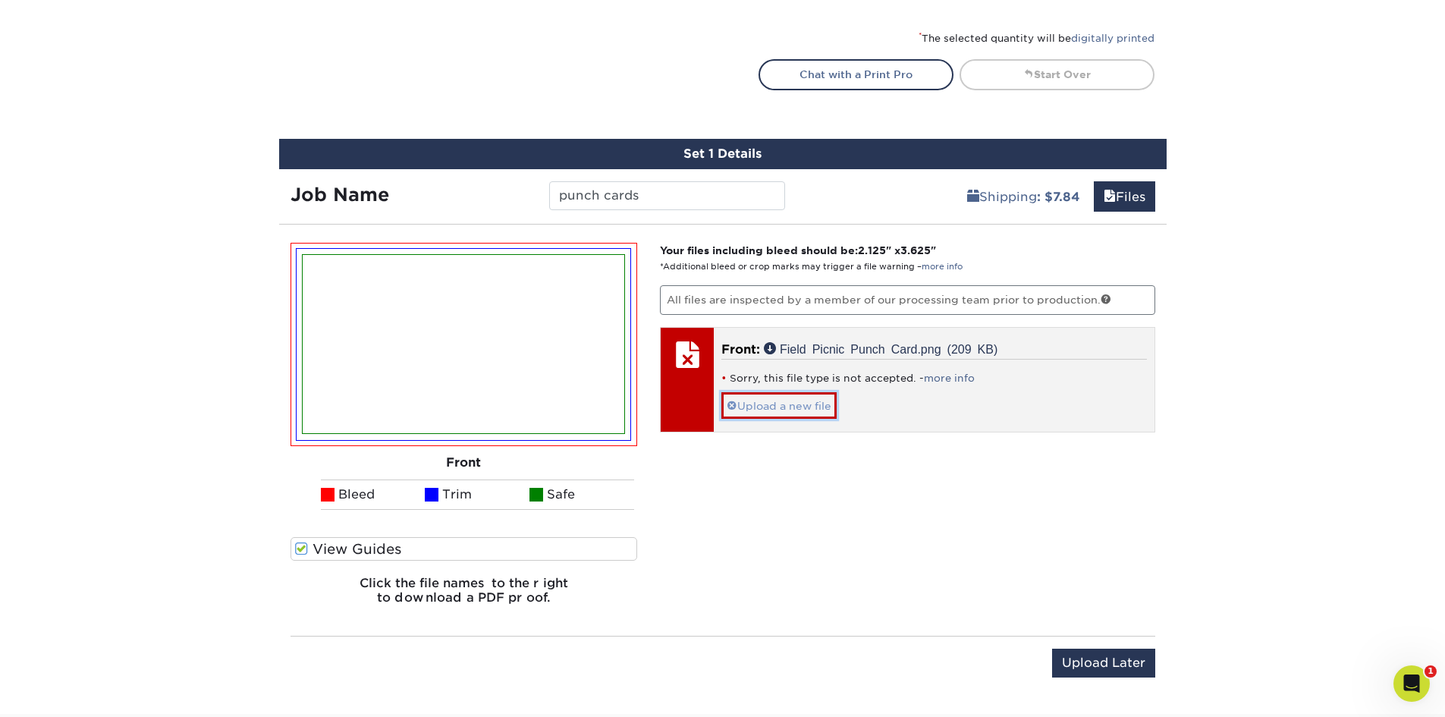
click at [795, 397] on link "Upload a new file" at bounding box center [778, 405] width 115 height 27
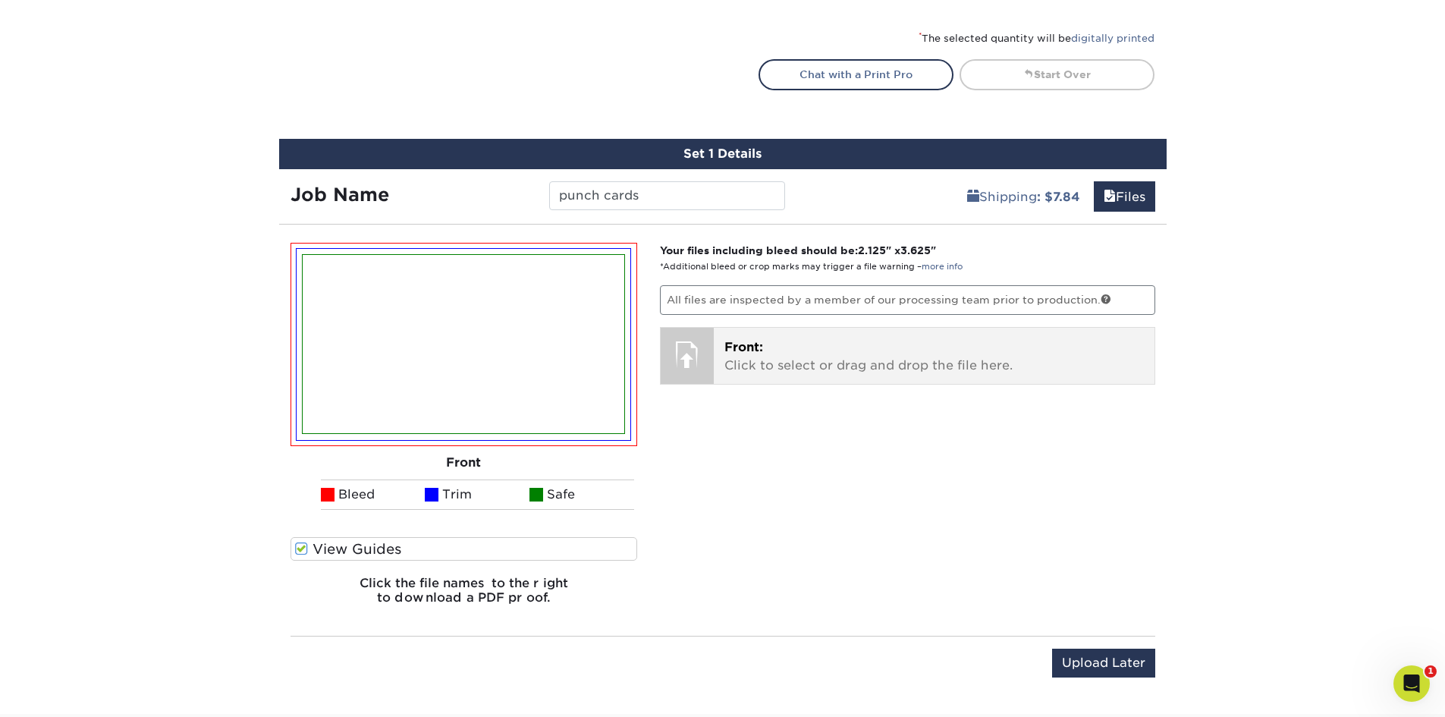
click at [697, 344] on div at bounding box center [687, 354] width 53 height 53
click at [764, 353] on p "Front: Click to select or drag and drop the file here." at bounding box center [933, 356] width 419 height 36
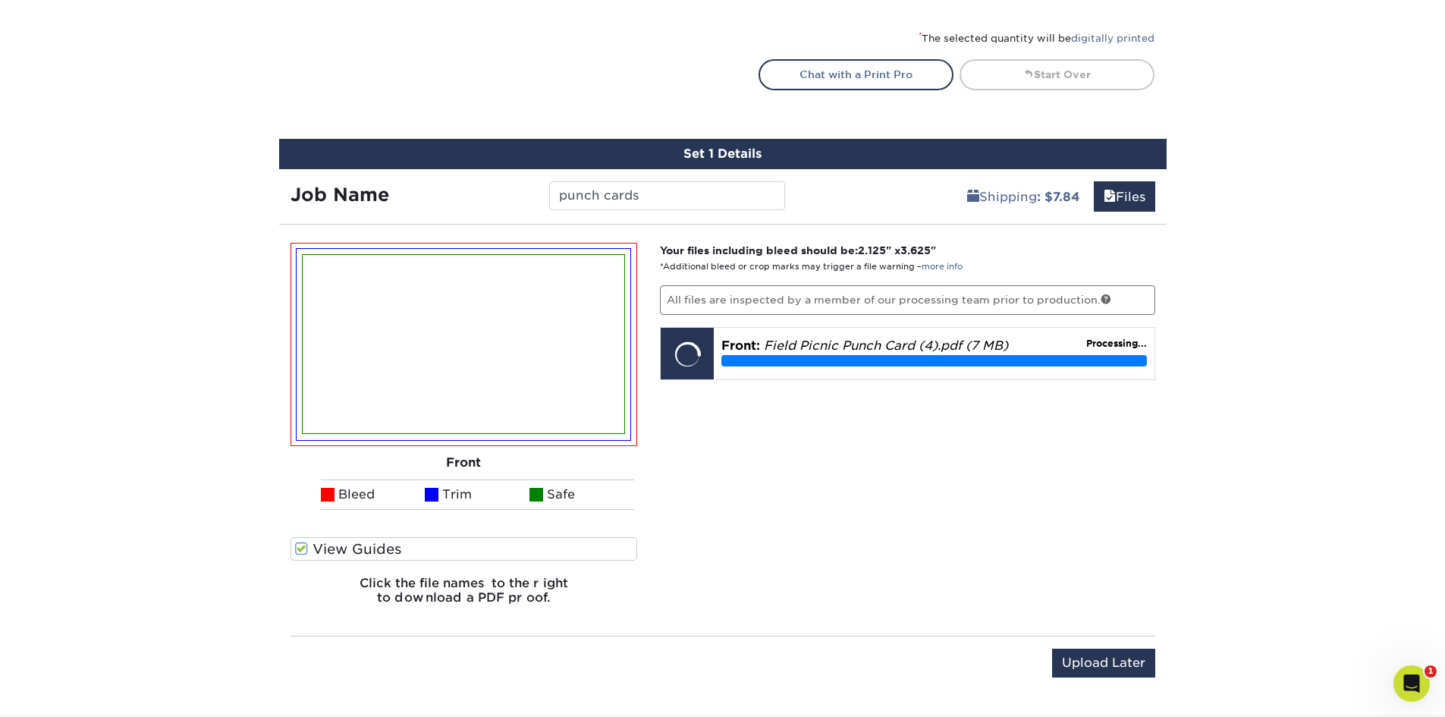
click at [1098, 545] on div "Your files including bleed should be: 2.125 " x 3.625 " *Additional bleed or cr…" at bounding box center [907, 430] width 518 height 375
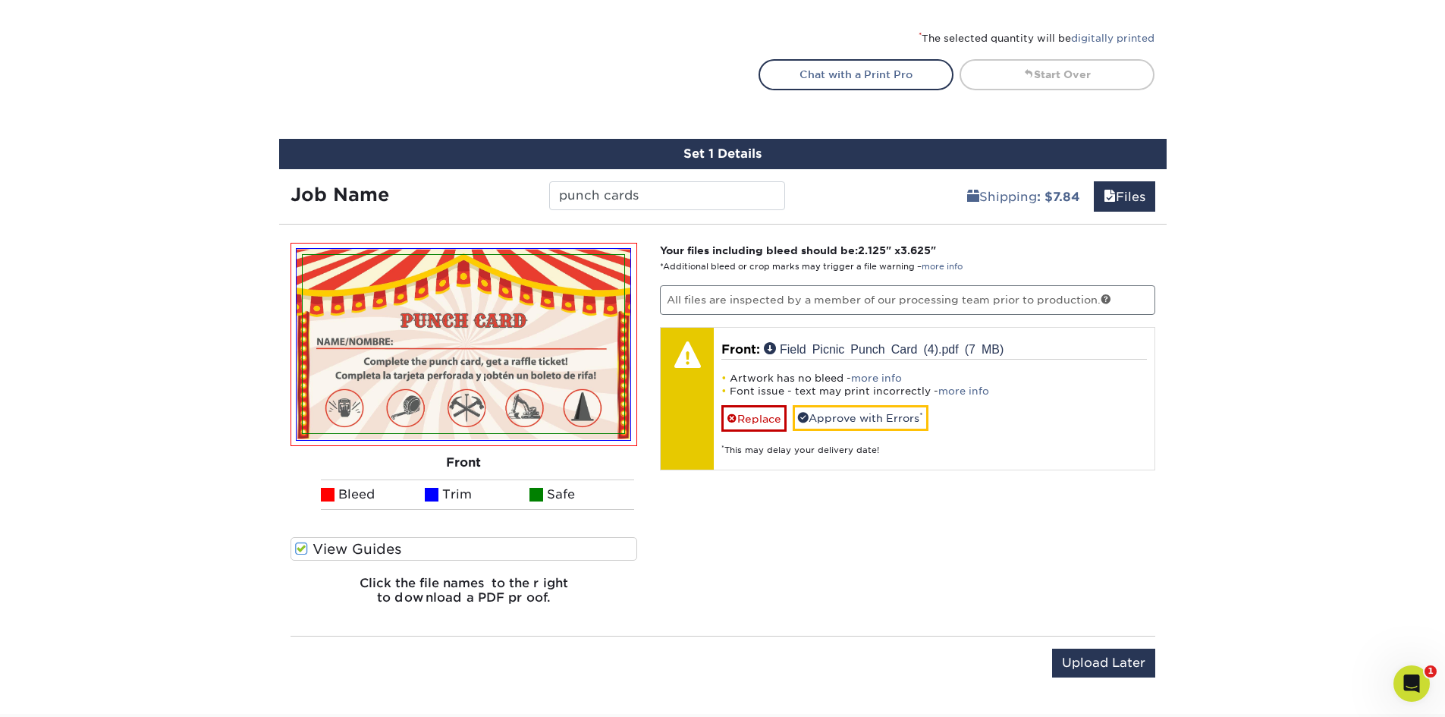
click at [953, 595] on div "Your files including bleed should be: 2.125 " x 3.625 " *Additional bleed or cr…" at bounding box center [907, 430] width 518 height 375
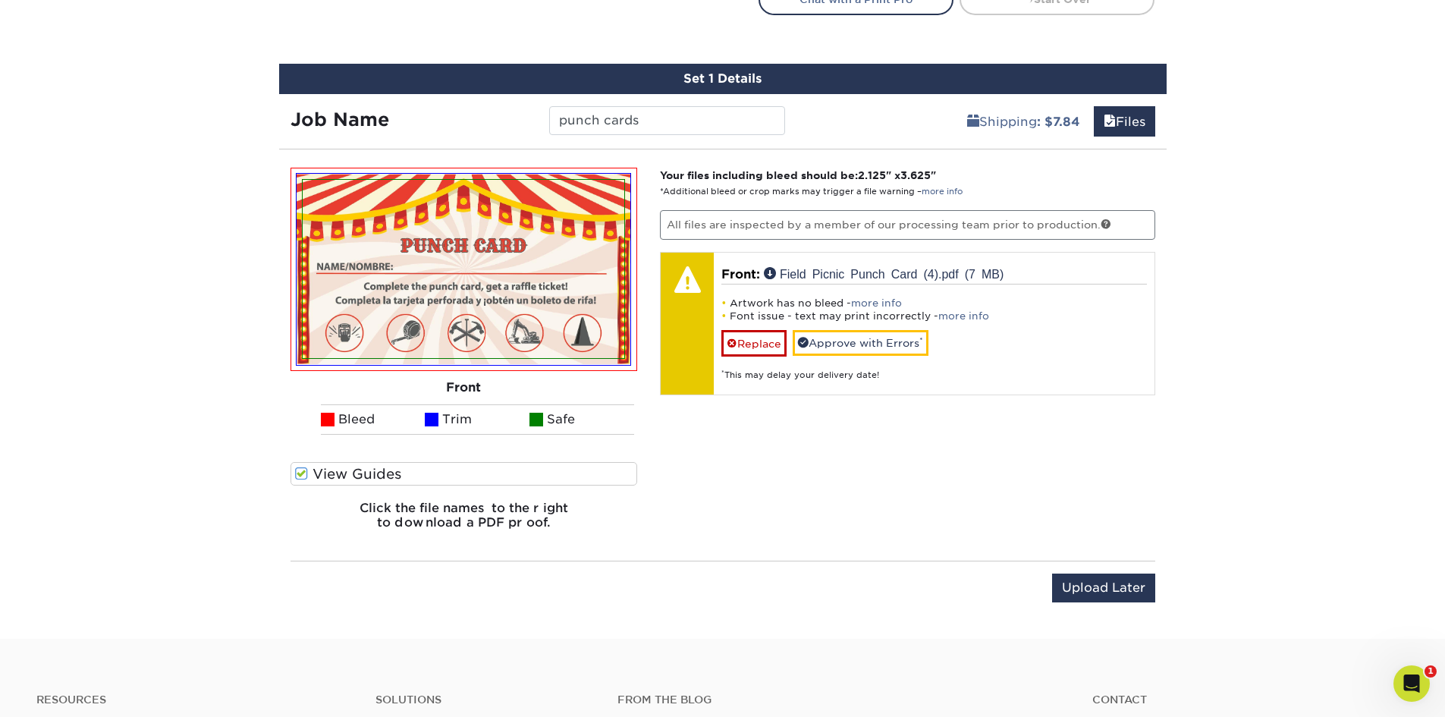
scroll to position [758, 0]
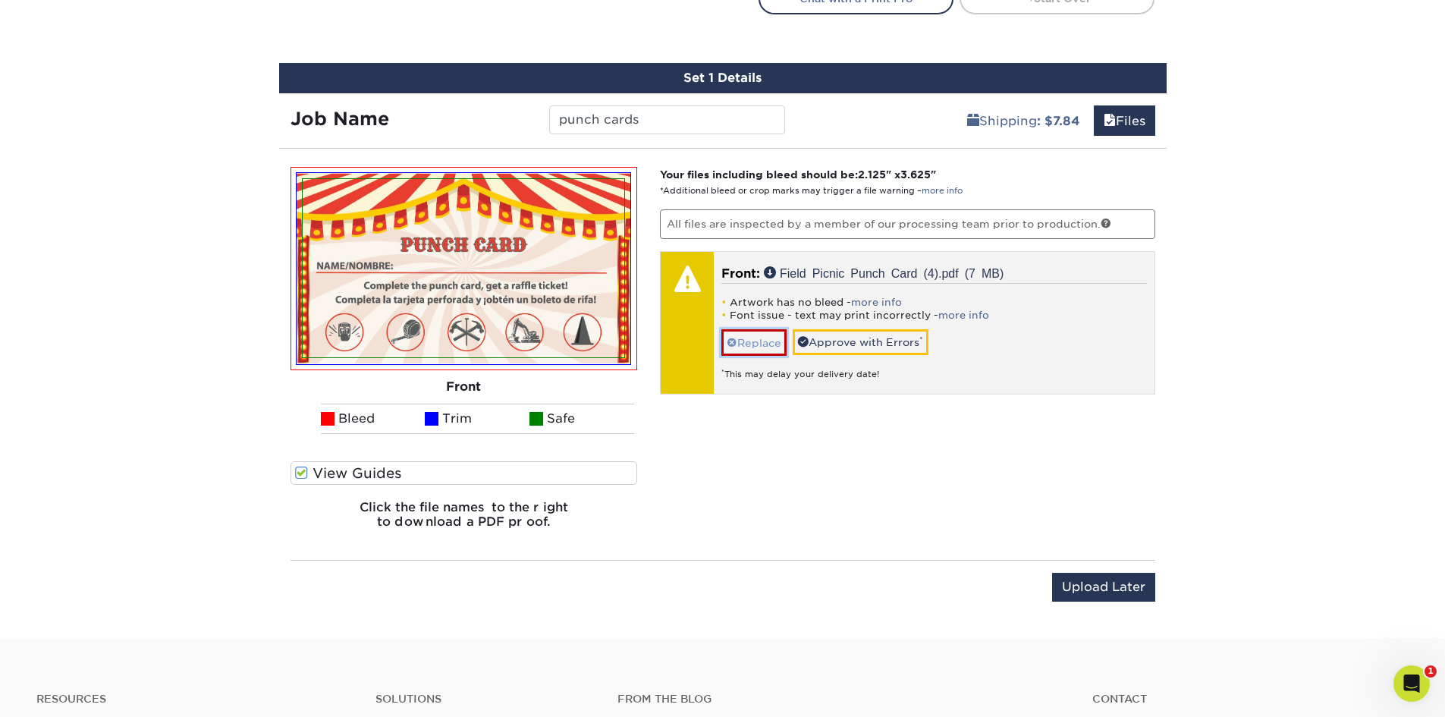
click at [767, 340] on link "Replace" at bounding box center [753, 342] width 65 height 27
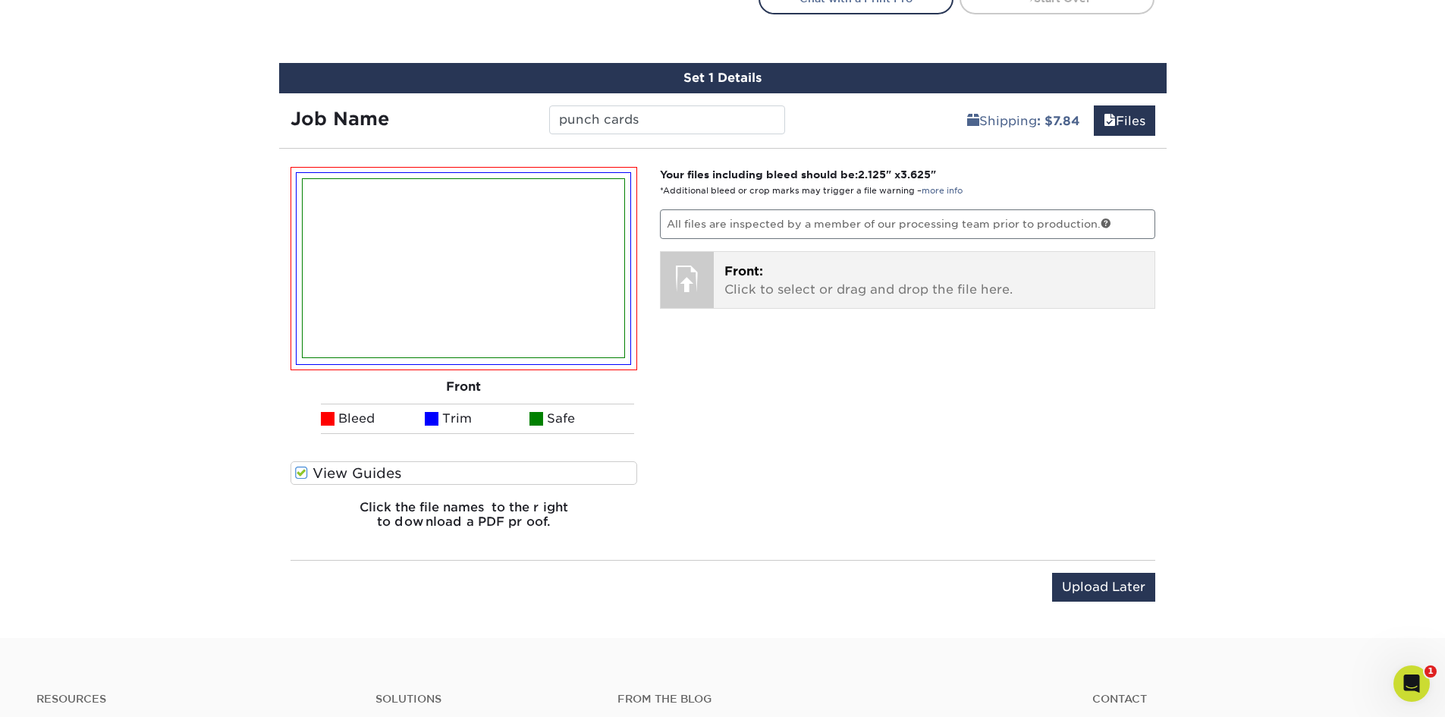
click at [757, 275] on span "Front:" at bounding box center [743, 271] width 39 height 14
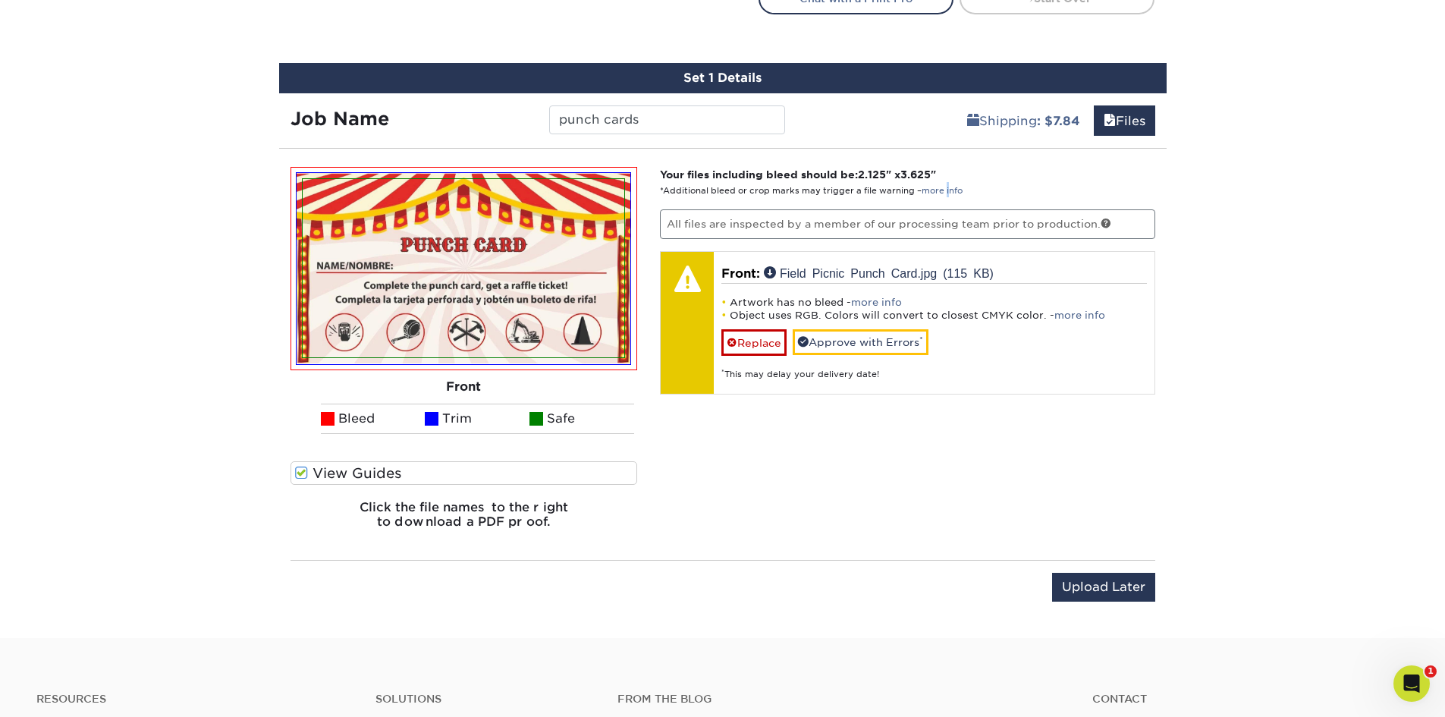
click at [947, 183] on p "Your files including bleed should be: 2.125 " x 3.625 " *Additional bleed or cr…" at bounding box center [907, 182] width 495 height 31
click at [936, 173] on strong "Your files including bleed should be: 2.125 " x 3.625 "" at bounding box center [798, 174] width 276 height 12
drag, startPoint x: 938, startPoint y: 169, endPoint x: 862, endPoint y: 173, distance: 75.9
click at [862, 173] on strong "Your files including bleed should be: 2.125 " x 3.625 "" at bounding box center [798, 174] width 276 height 12
copy strong "2.125 " x 3.625"
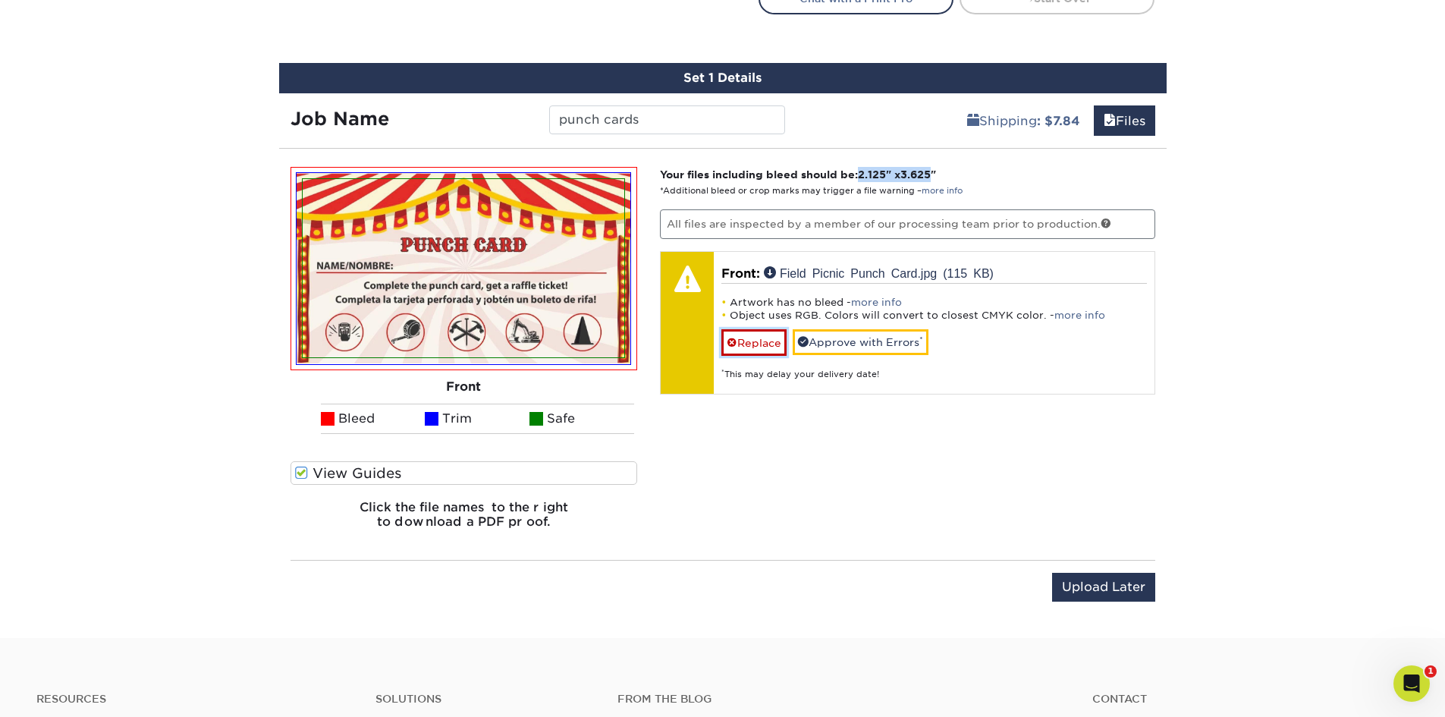
click at [761, 346] on link "Replace" at bounding box center [753, 342] width 65 height 27
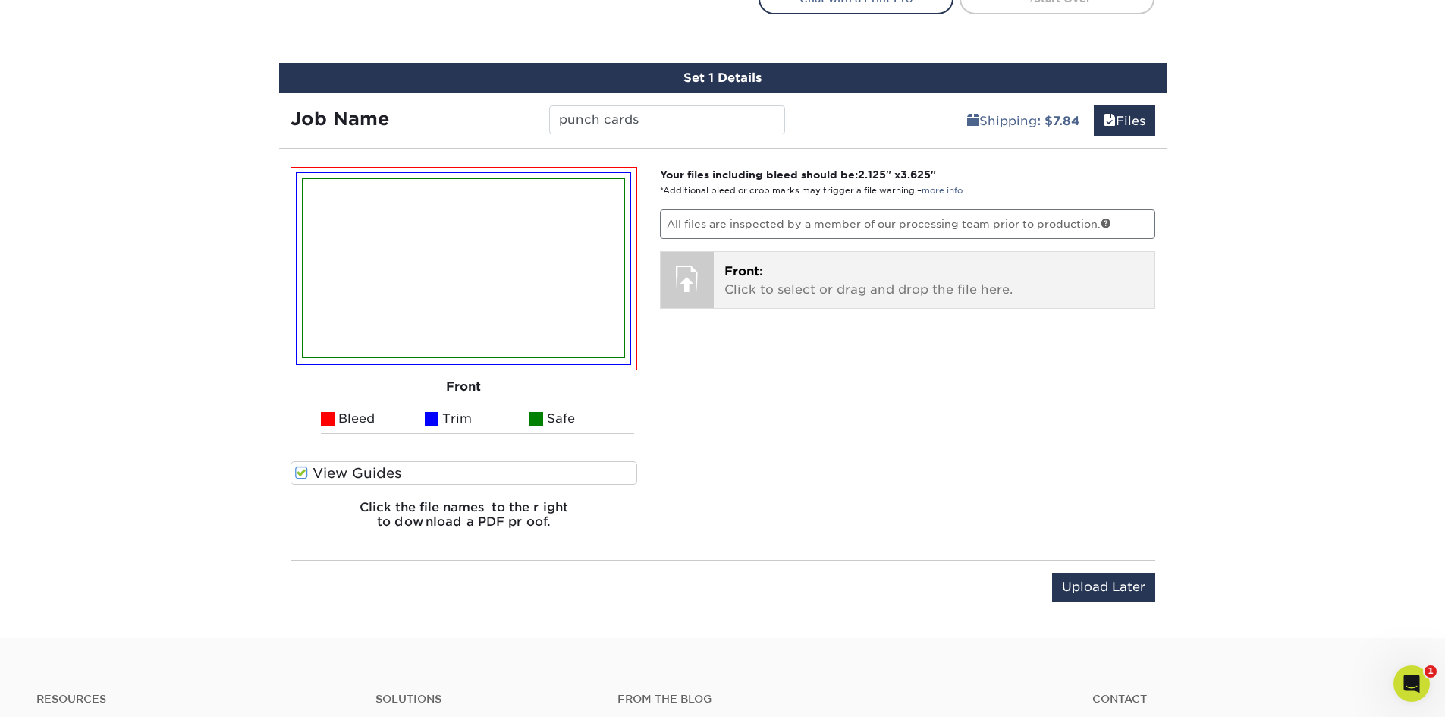
click at [752, 282] on p "Front: Click to select or drag and drop the file here." at bounding box center [933, 280] width 419 height 36
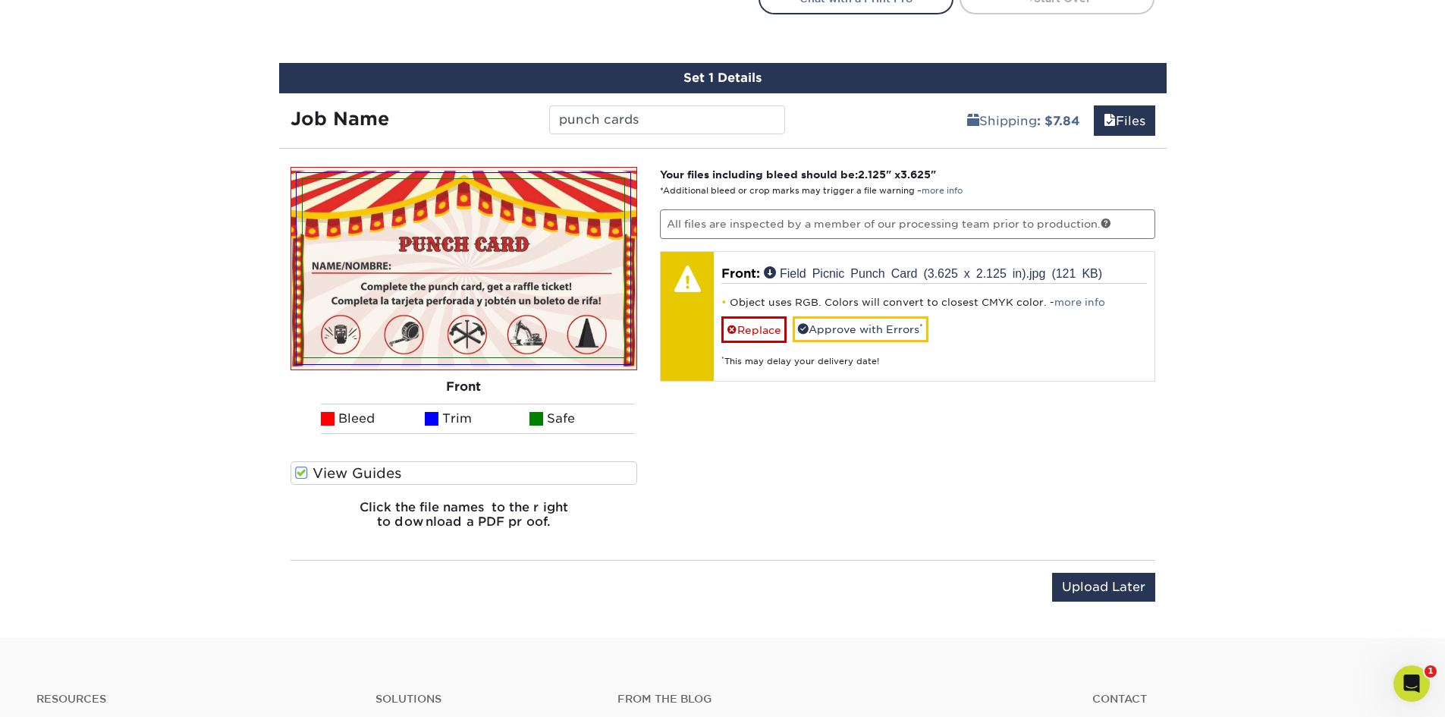
drag, startPoint x: 744, startPoint y: 435, endPoint x: 756, endPoint y: 426, distance: 15.2
click at [744, 435] on div "Your files including bleed should be: 2.125 " x 3.625 " *Additional bleed or cr…" at bounding box center [907, 354] width 518 height 375
click at [804, 531] on div "Your files including bleed should be: 2.125 " x 3.625 " *Additional bleed or cr…" at bounding box center [907, 354] width 518 height 375
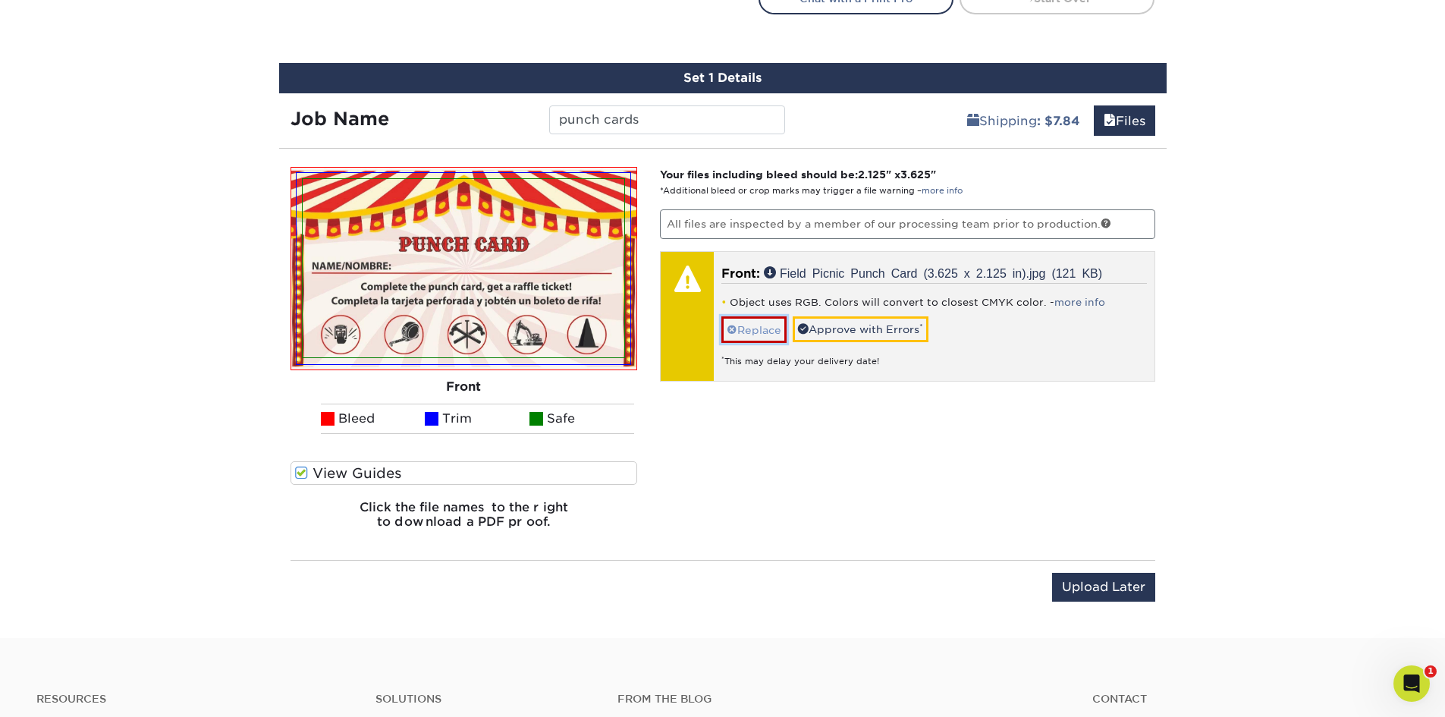
click at [777, 324] on link "Replace" at bounding box center [753, 329] width 65 height 27
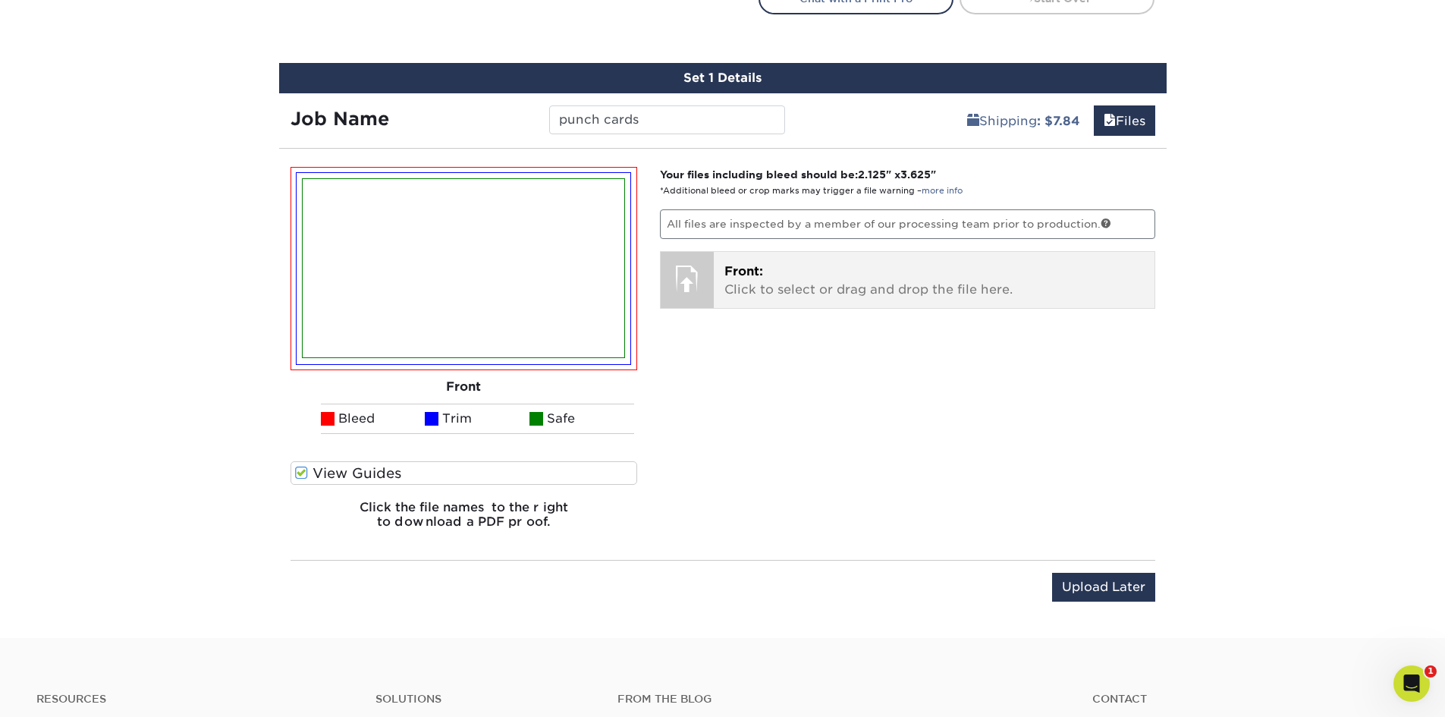
click at [777, 287] on p "Front: Click to select or drag and drop the file here." at bounding box center [933, 280] width 419 height 36
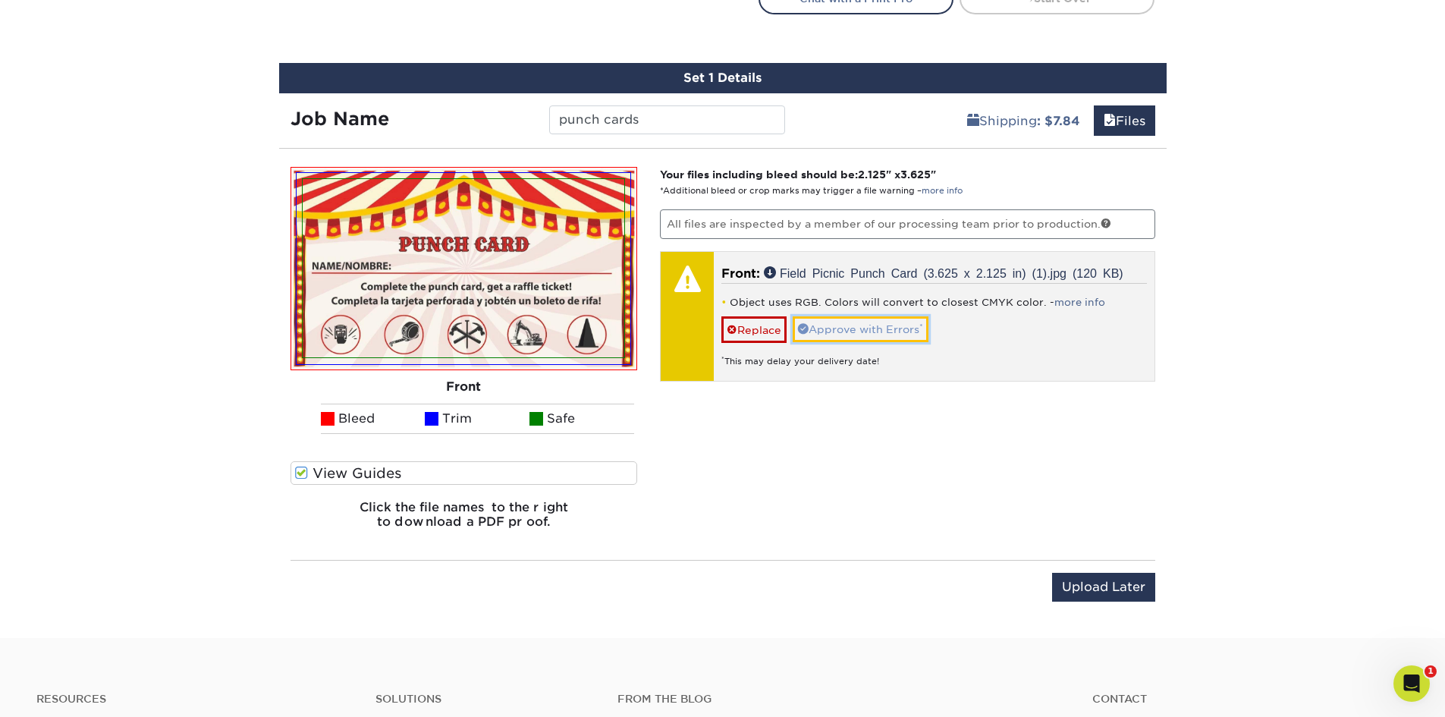
click at [868, 330] on link "Approve with Errors *" at bounding box center [861, 329] width 136 height 26
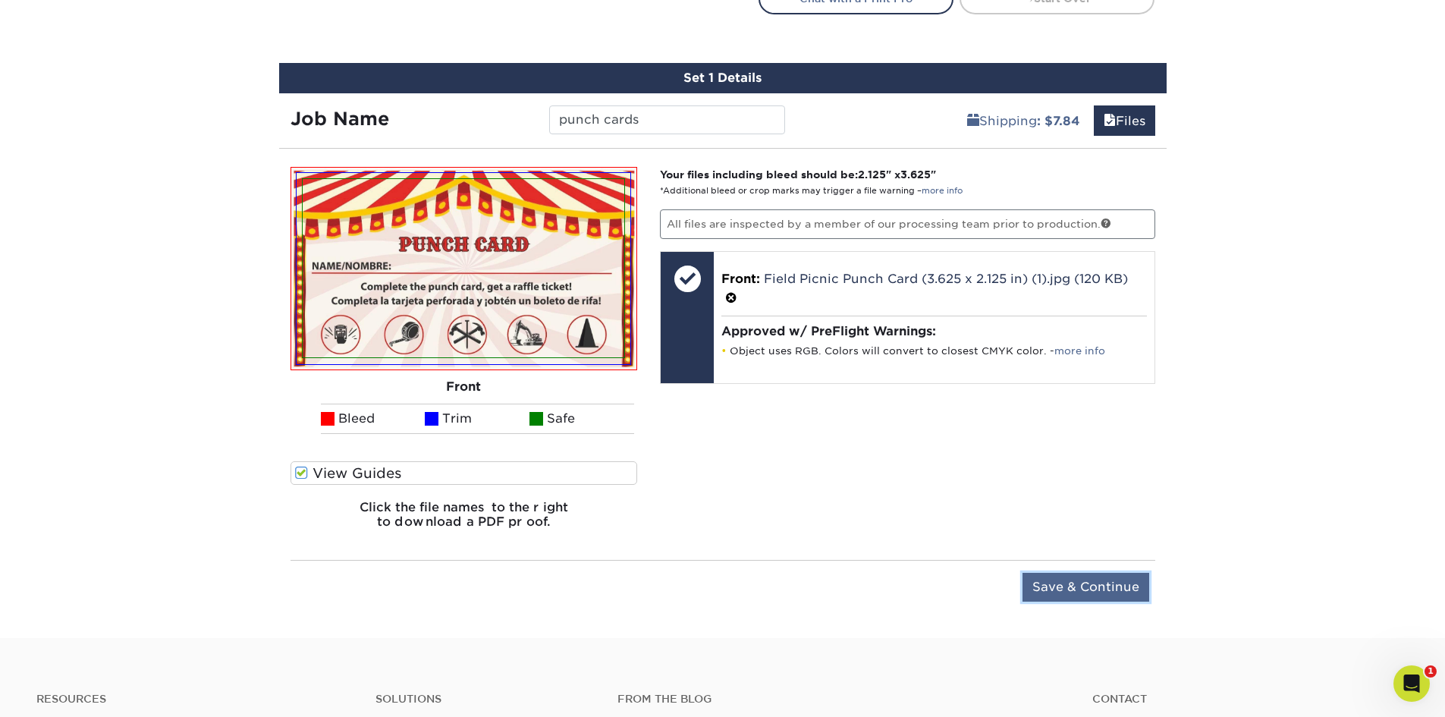
click at [1087, 592] on input "Save & Continue" at bounding box center [1085, 587] width 127 height 29
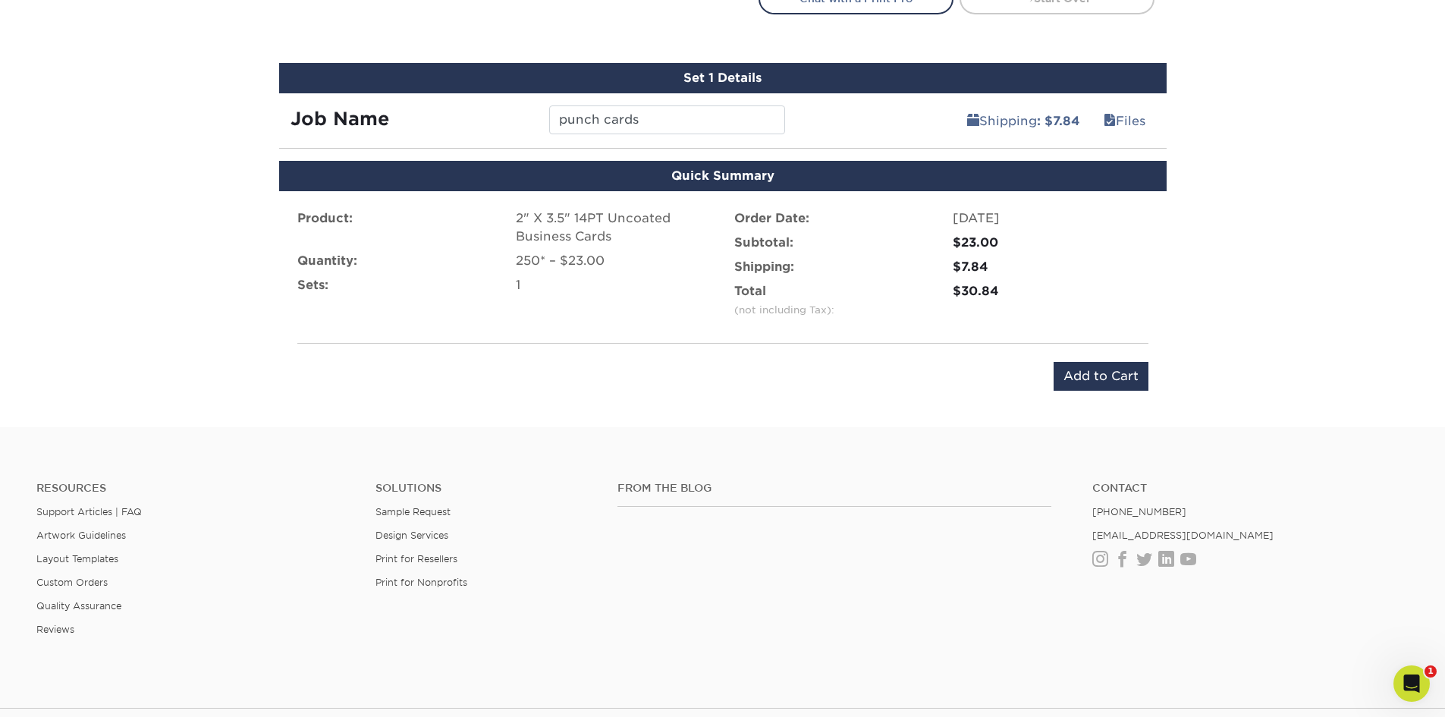
click at [818, 284] on label "Total (not including Tax):" at bounding box center [784, 300] width 100 height 36
click at [1077, 369] on input "Add to Cart" at bounding box center [1101, 376] width 95 height 29
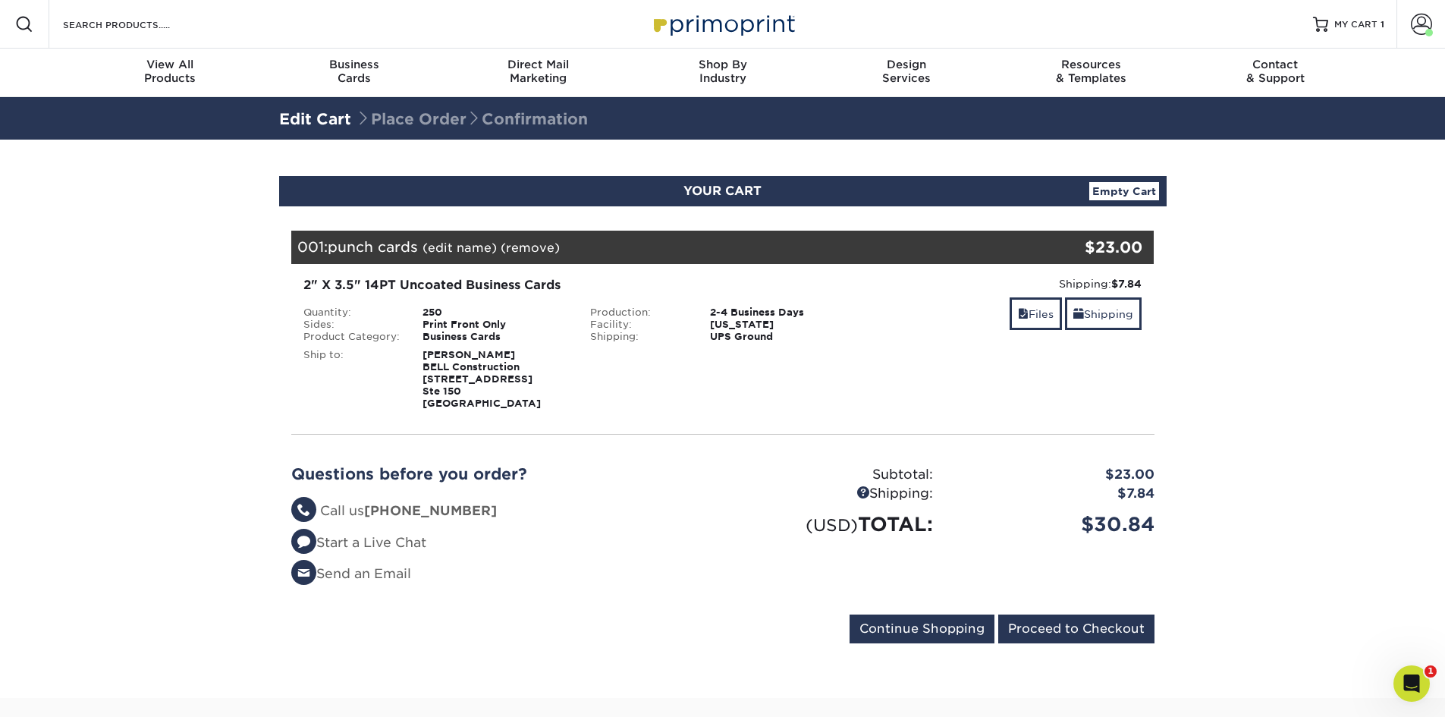
click at [179, 385] on section "YOUR CART Empty Cart Your Cart is Empty Bell Construction Company Products View…" at bounding box center [722, 419] width 1445 height 558
click at [1094, 620] on input "Proceed to Checkout" at bounding box center [1076, 628] width 156 height 29
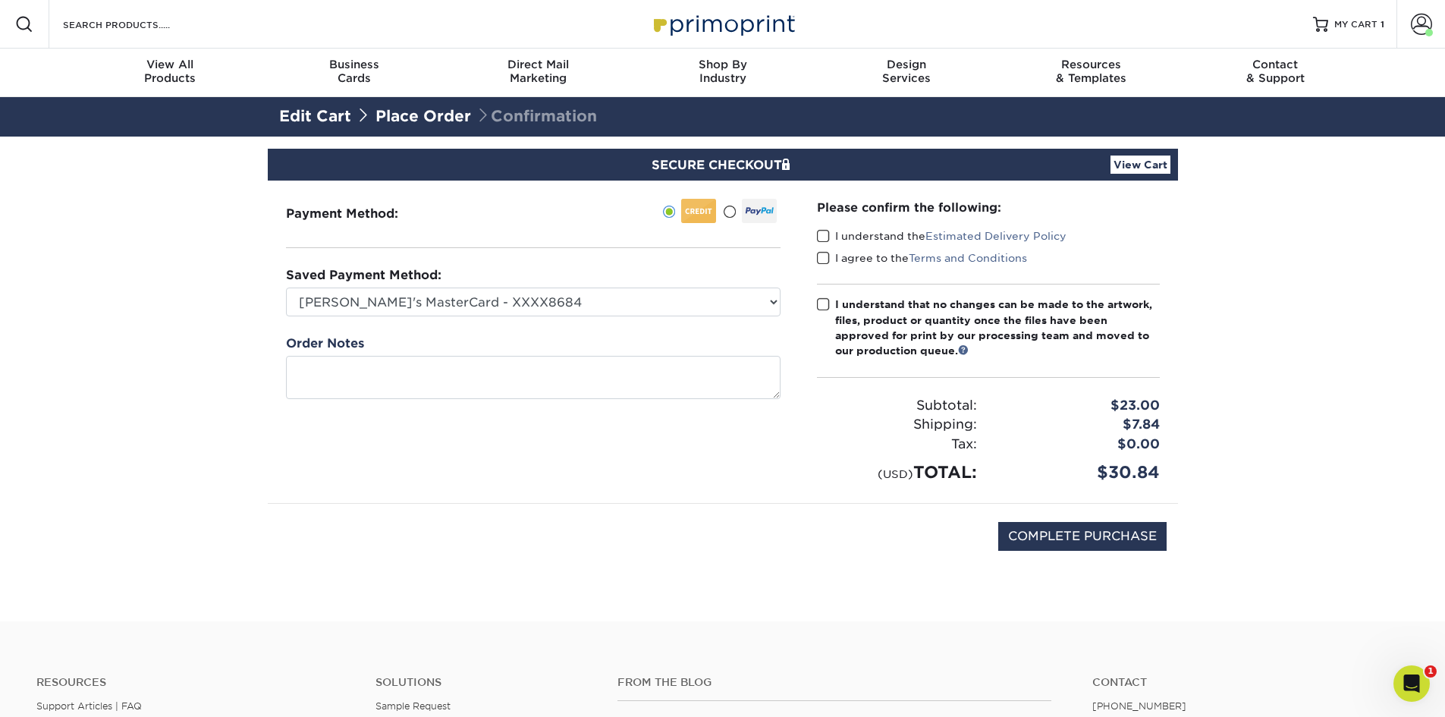
click at [146, 298] on section "SECURE CHECKOUT View Cart Payment Method: Saved Payment Method:" at bounding box center [722, 379] width 1445 height 485
drag, startPoint x: 765, startPoint y: 542, endPoint x: 790, endPoint y: 460, distance: 84.9
click at [767, 535] on div "COMPLETE PURCHASE" at bounding box center [722, 544] width 887 height 81
click at [825, 234] on span at bounding box center [823, 236] width 13 height 14
click at [0, 0] on input "I understand the Estimated Delivery Policy" at bounding box center [0, 0] width 0 height 0
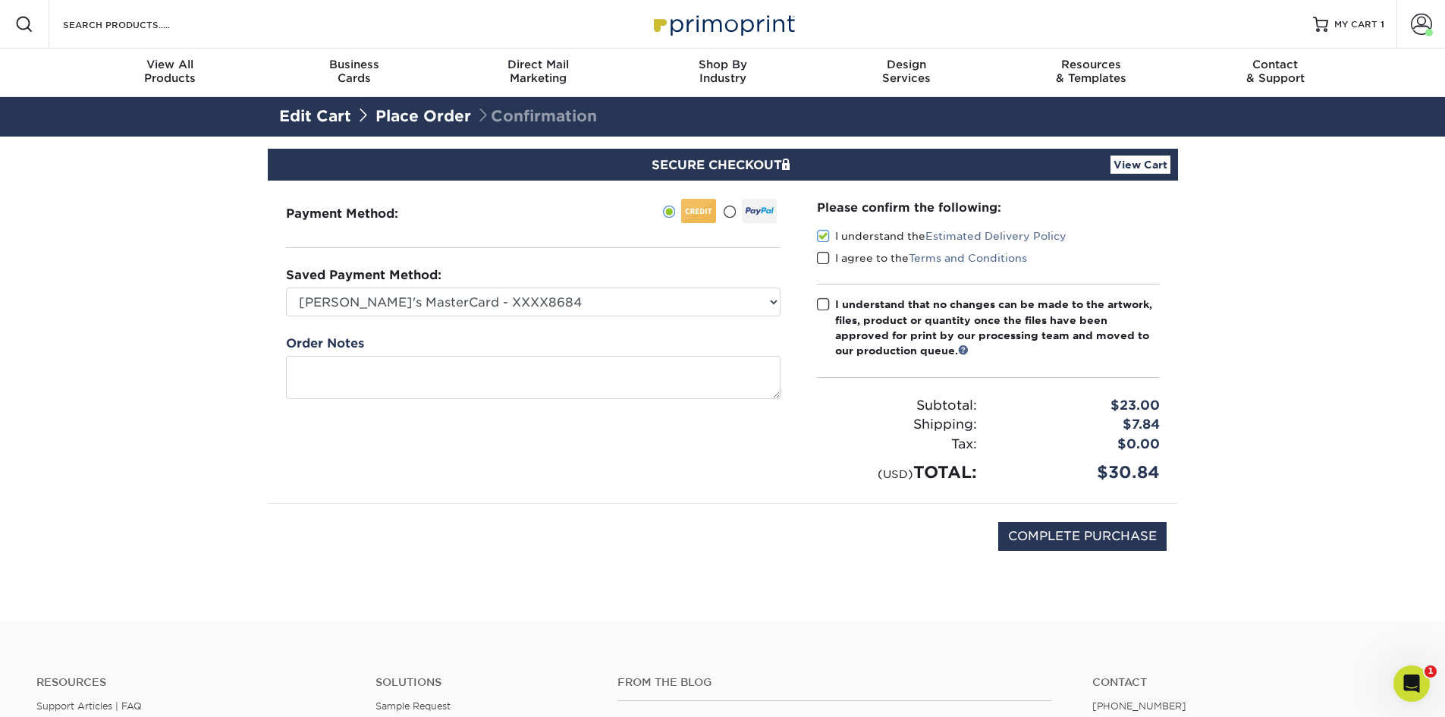
click at [820, 254] on span at bounding box center [823, 258] width 13 height 14
click at [0, 0] on input "I agree to the Terms and Conditions" at bounding box center [0, 0] width 0 height 0
click at [822, 297] on label "I understand that no changes can be made to the artwork, files, product or quan…" at bounding box center [988, 328] width 343 height 62
click at [0, 0] on input "I understand that no changes can be made to the artwork, files, product or quan…" at bounding box center [0, 0] width 0 height 0
click at [1058, 533] on input "COMPLETE PURCHASE" at bounding box center [1082, 536] width 168 height 29
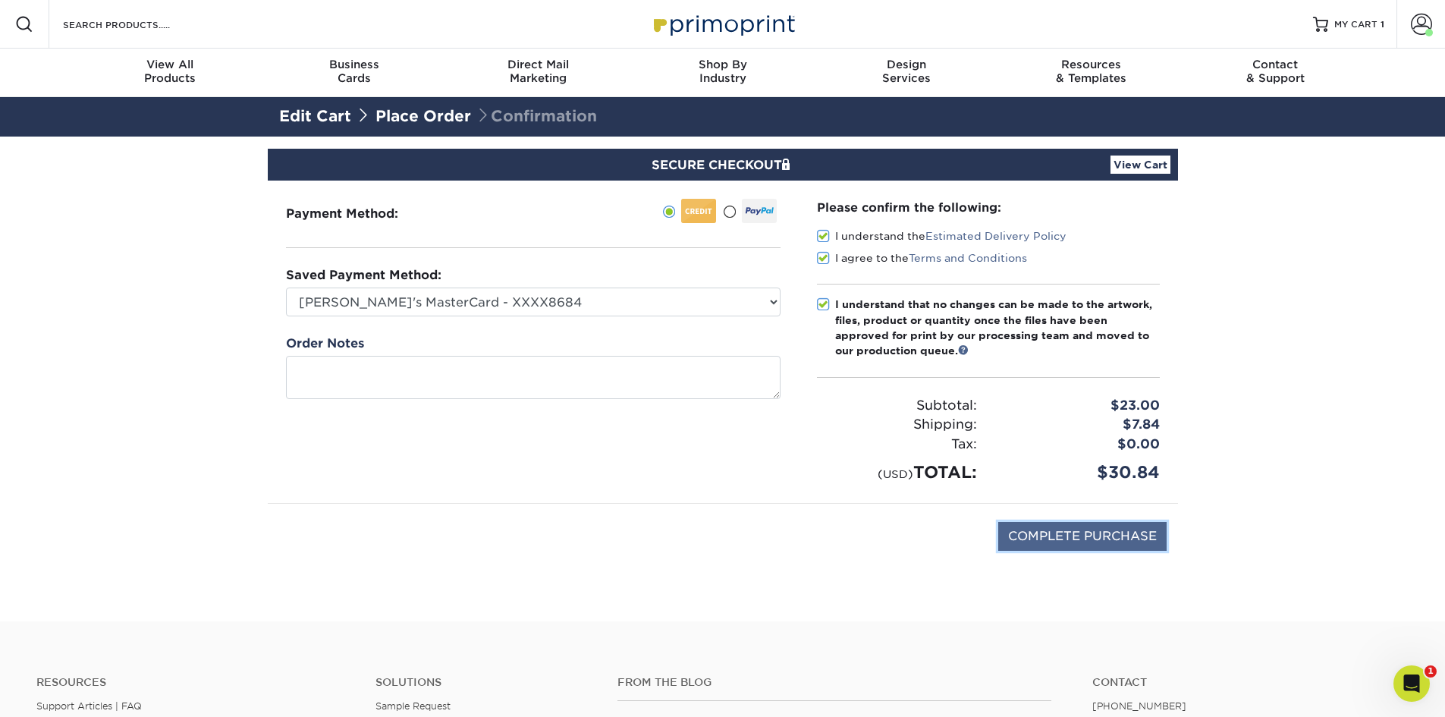
type input "PROCESSING, PLEASE WAIT..."
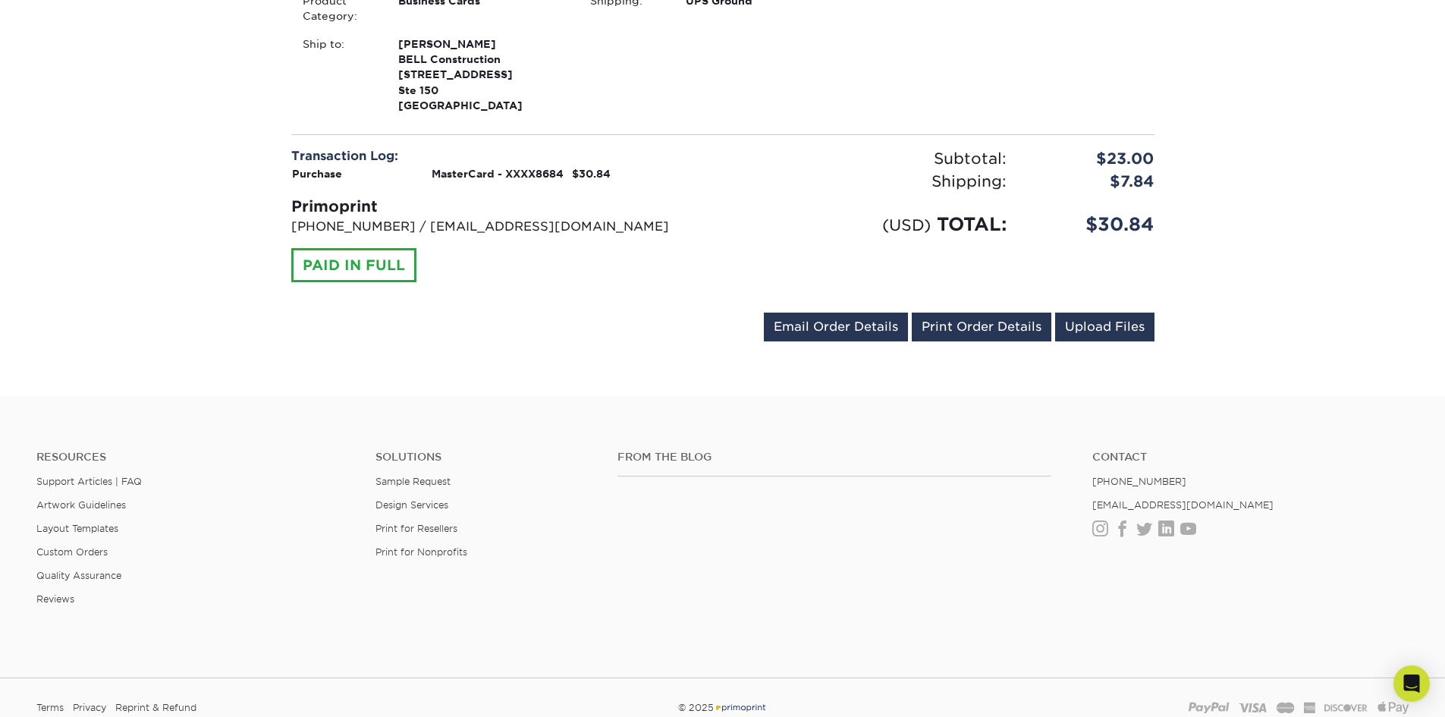
scroll to position [531, 0]
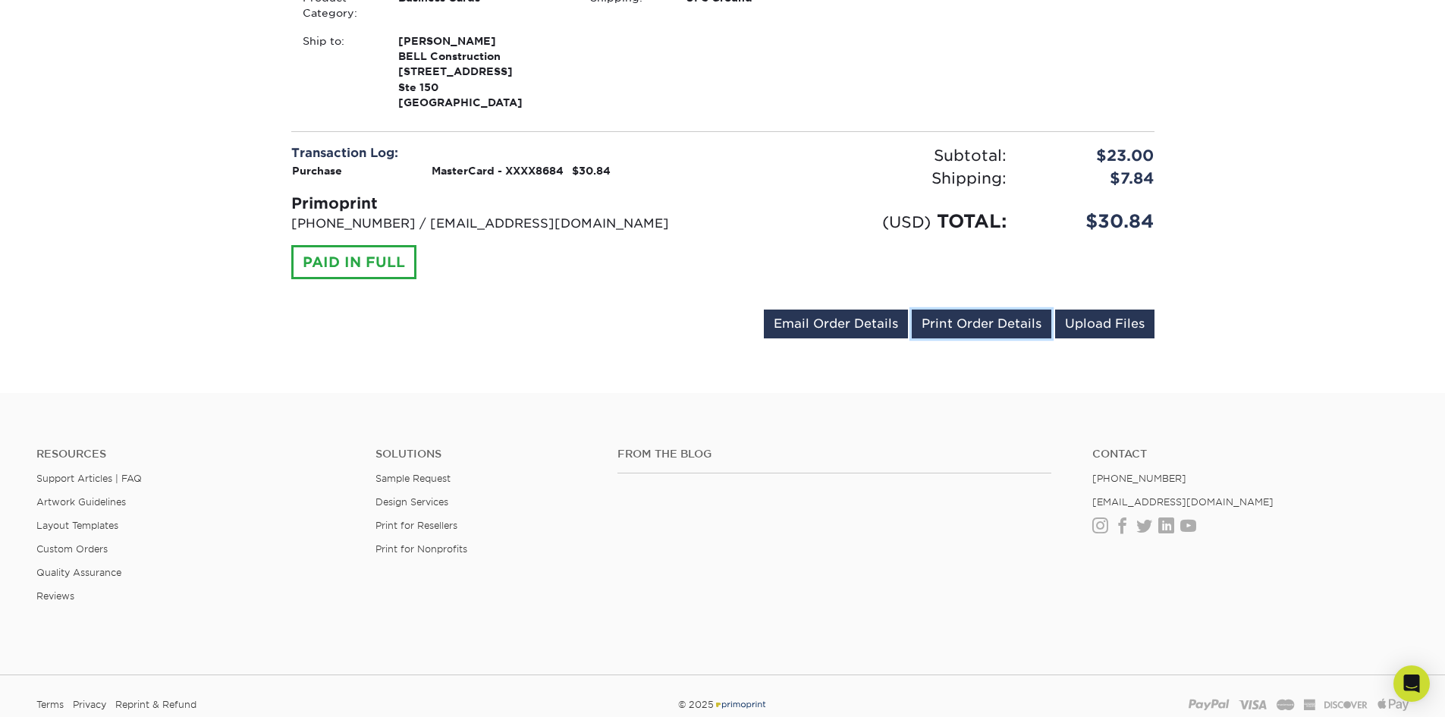
drag, startPoint x: 1012, startPoint y: 322, endPoint x: 105, endPoint y: 464, distance: 917.4
click at [1012, 322] on link "Print Order Details" at bounding box center [982, 323] width 140 height 29
click at [105, 226] on div "Your order has been placed! Order #: 25821-122494-56576 [DATE] 12:24pm Go to My…" at bounding box center [722, -1] width 1445 height 787
